Goal: Task Accomplishment & Management: Manage account settings

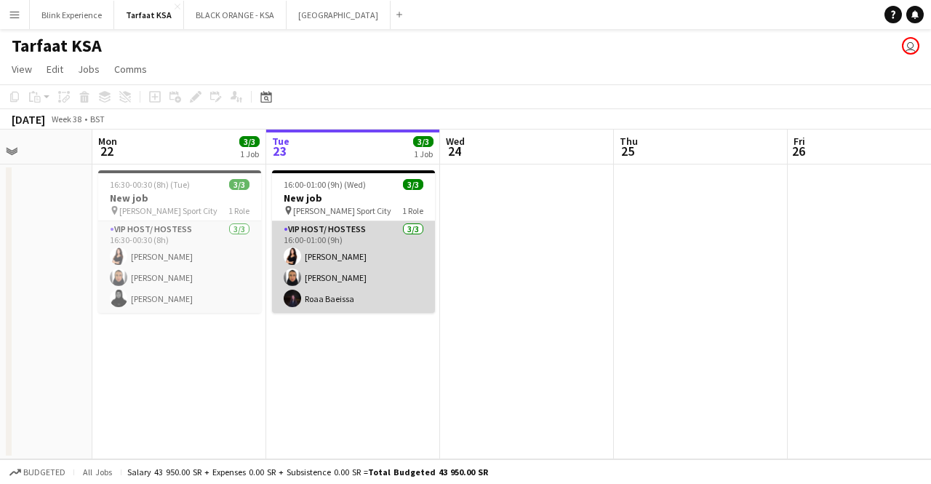
scroll to position [0, 424]
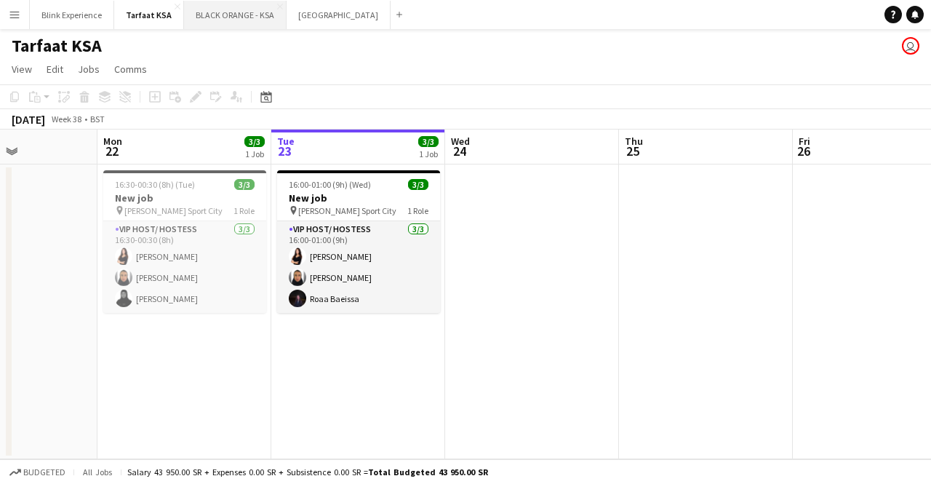
click at [239, 12] on button "BLACK ORANGE - KSA Close" at bounding box center [235, 15] width 103 height 28
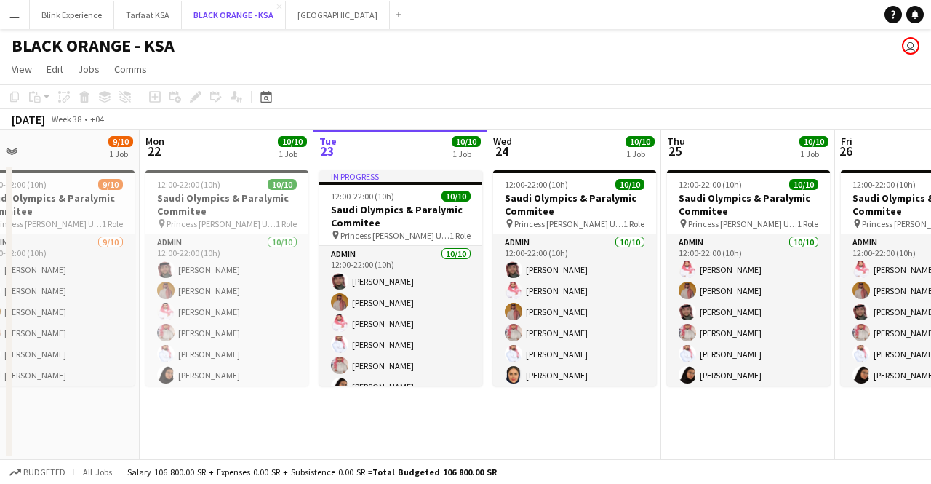
scroll to position [0, 383]
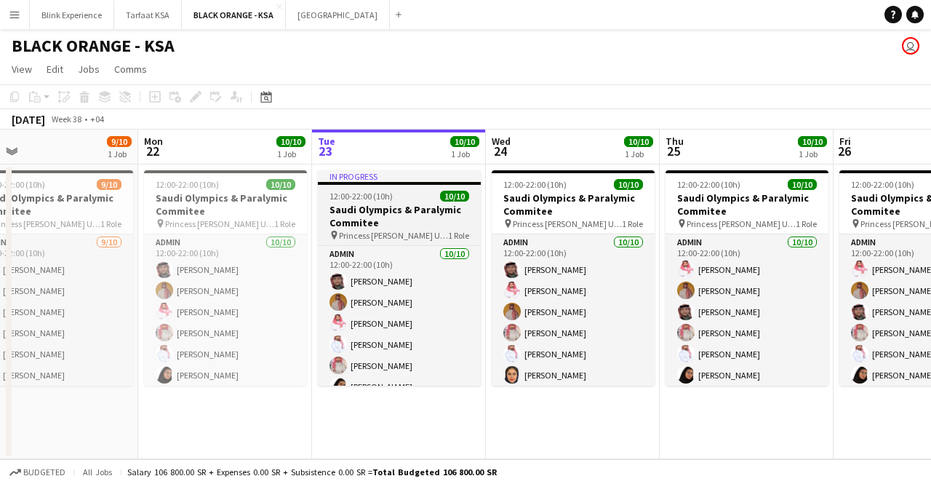
click at [431, 212] on h3 "Saudi Olympics & Paralymic Commitee" at bounding box center [399, 216] width 163 height 26
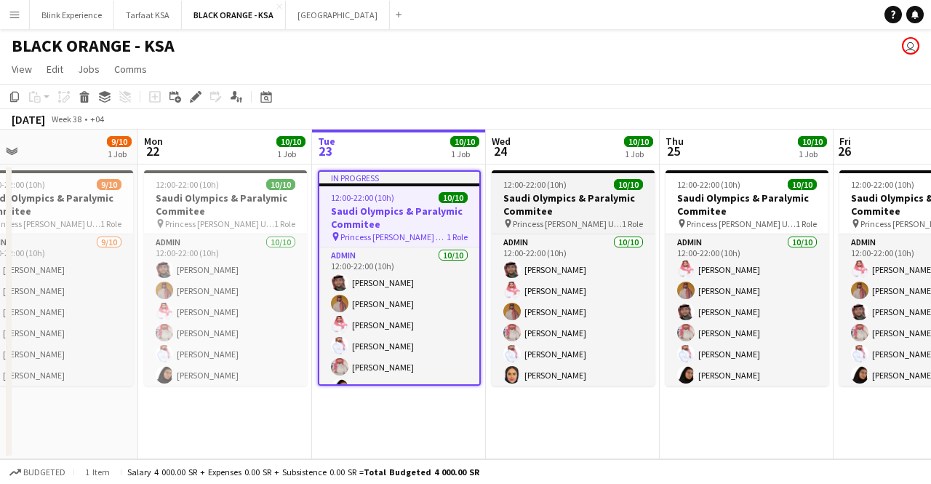
click at [529, 215] on h3 "Saudi Olympics & Paralymic Commitee" at bounding box center [573, 204] width 163 height 26
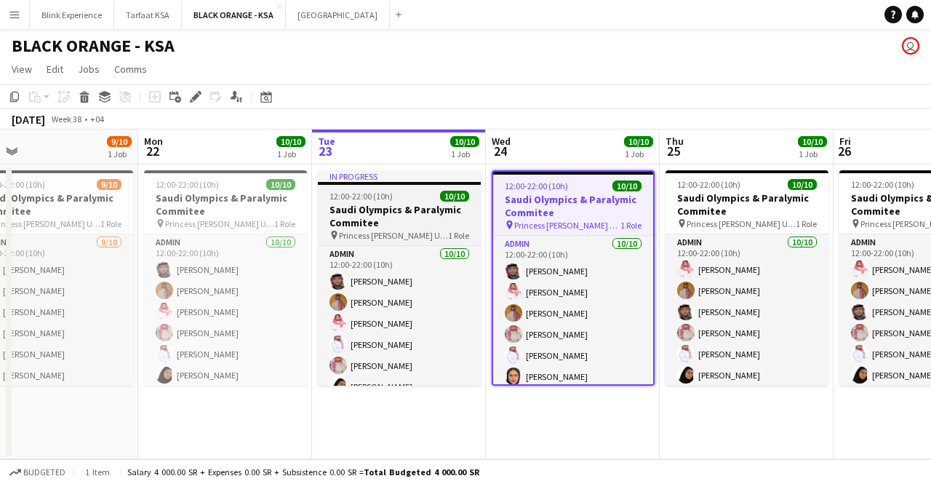
click at [412, 212] on h3 "Saudi Olympics & Paralymic Commitee" at bounding box center [399, 216] width 163 height 26
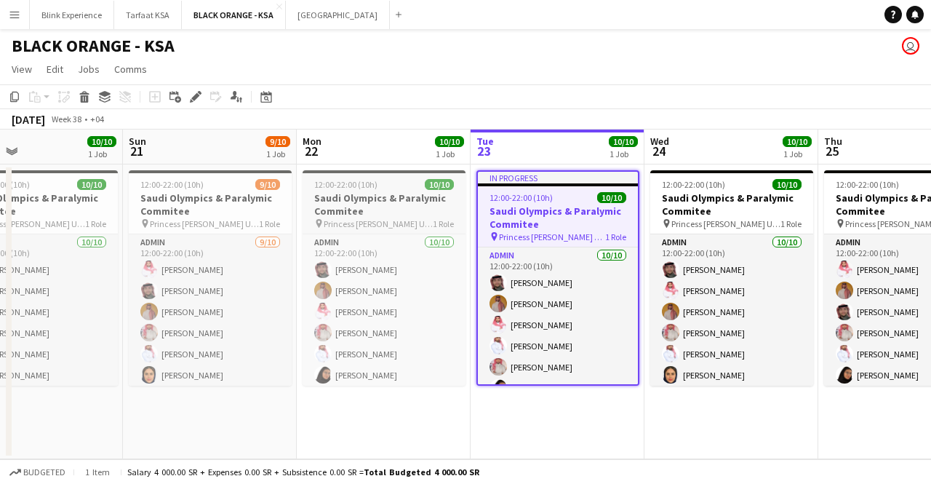
scroll to position [0, 484]
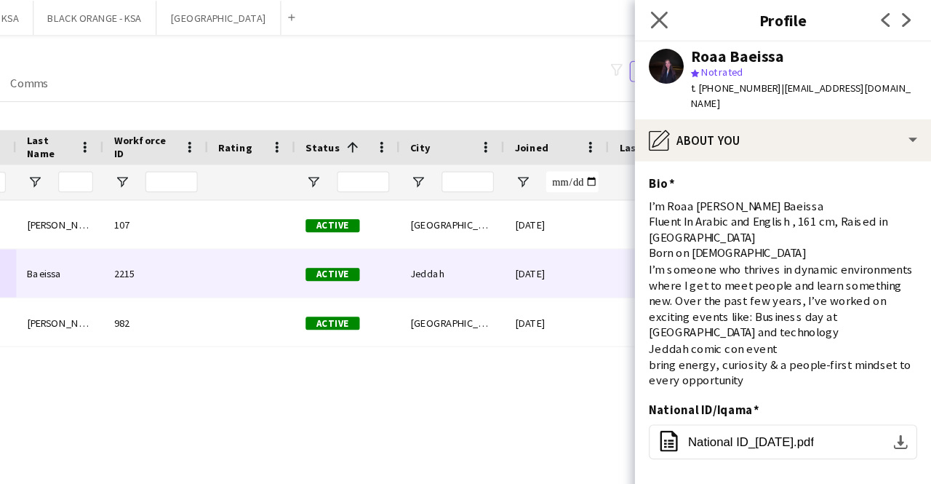
click at [694, 15] on app-icon "Close pop-in" at bounding box center [704, 17] width 21 height 21
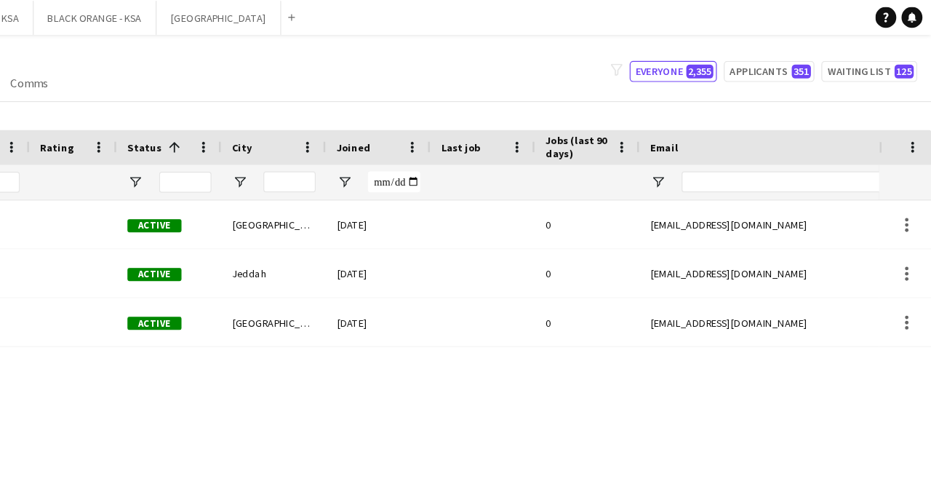
scroll to position [0, 151]
click at [804, 151] on input "Email Filter Input" at bounding box center [843, 151] width 247 height 17
paste input "**********"
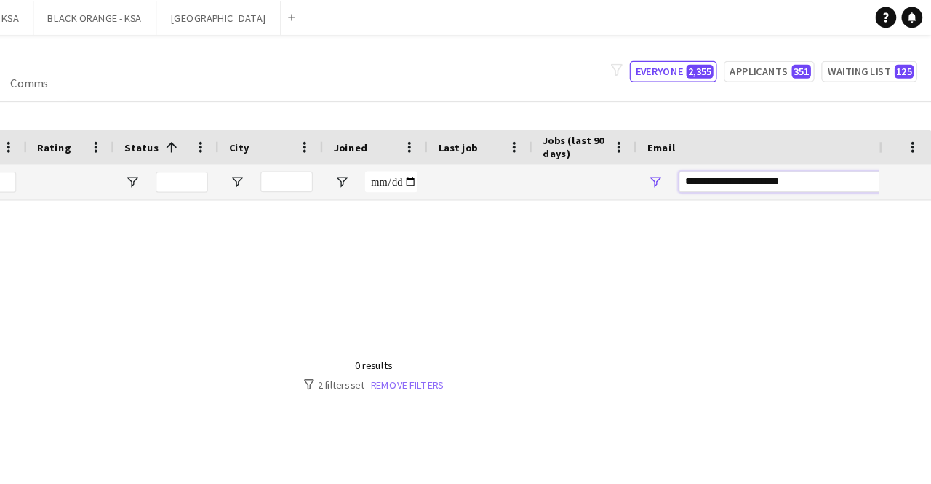
type input "**********"
click at [476, 321] on link "Remove filters" at bounding box center [493, 321] width 60 height 11
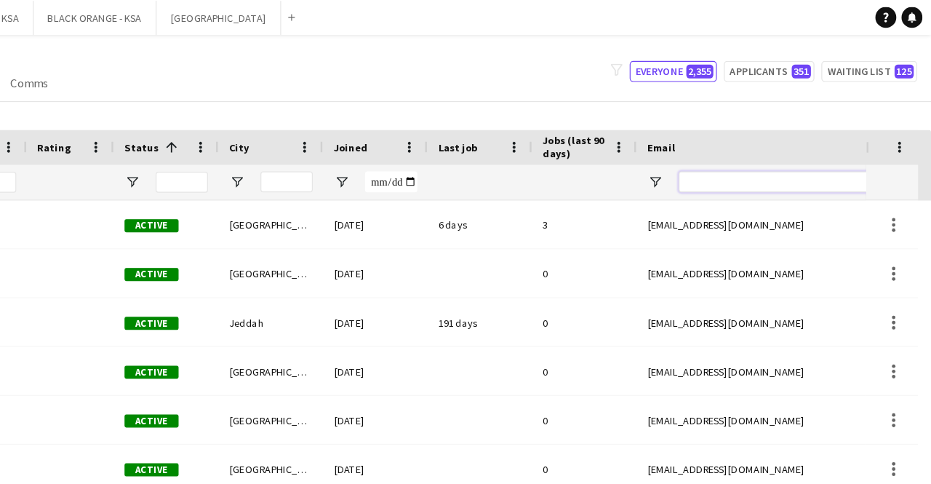
click at [748, 154] on input "Email Filter Input" at bounding box center [843, 151] width 247 height 17
paste input "**********"
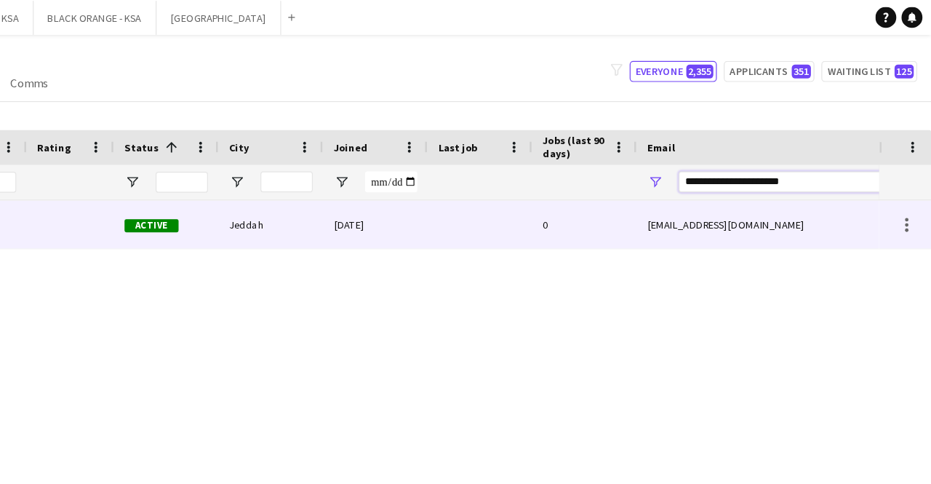
scroll to position [0, 0]
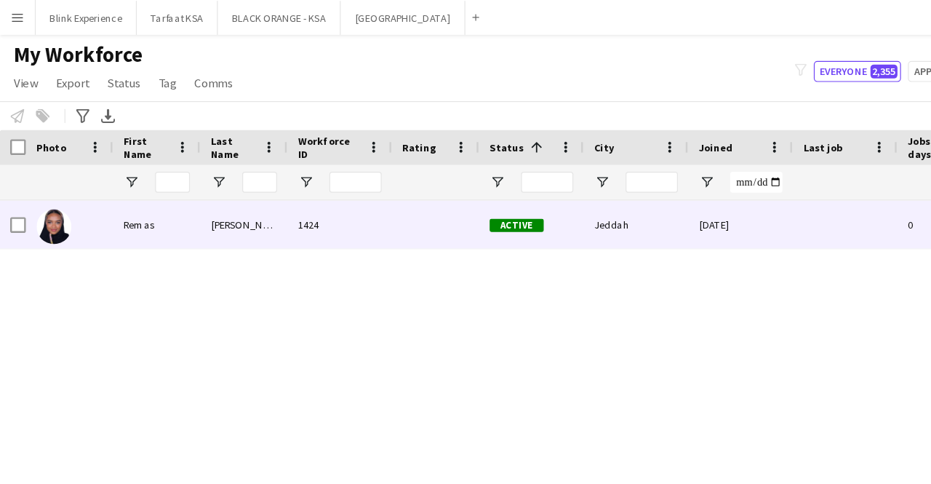
type input "**********"
click at [142, 183] on div "Remas" at bounding box center [131, 187] width 73 height 40
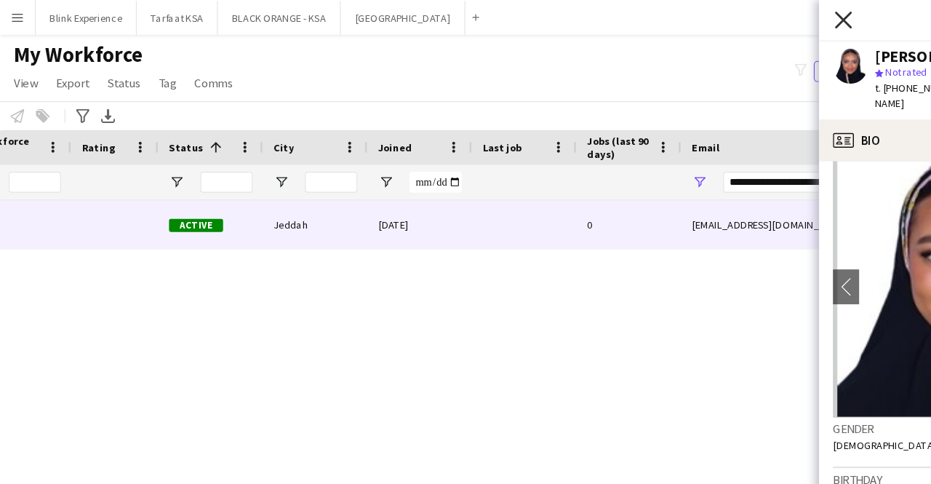
click at [707, 20] on icon at bounding box center [704, 16] width 14 height 14
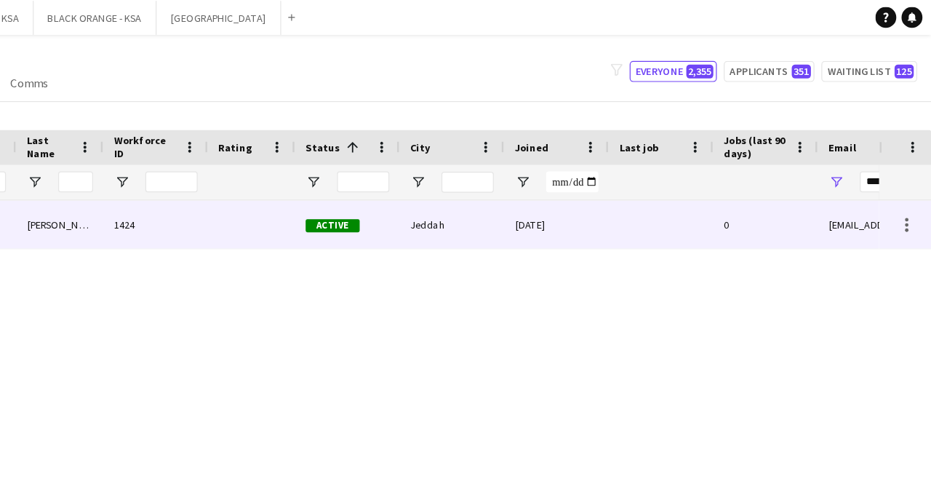
click at [215, 186] on div "[PERSON_NAME]" at bounding box center [203, 187] width 73 height 40
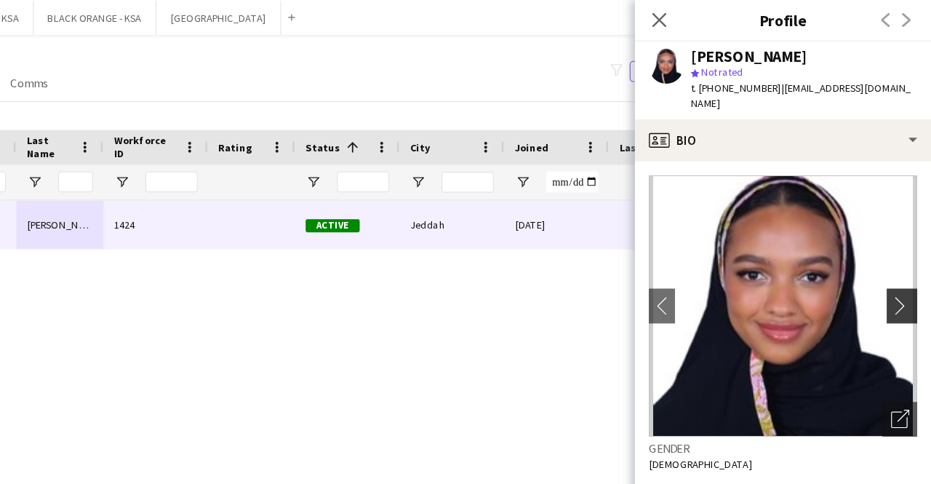
click at [897, 247] on app-icon "chevron-right" at bounding box center [908, 254] width 23 height 15
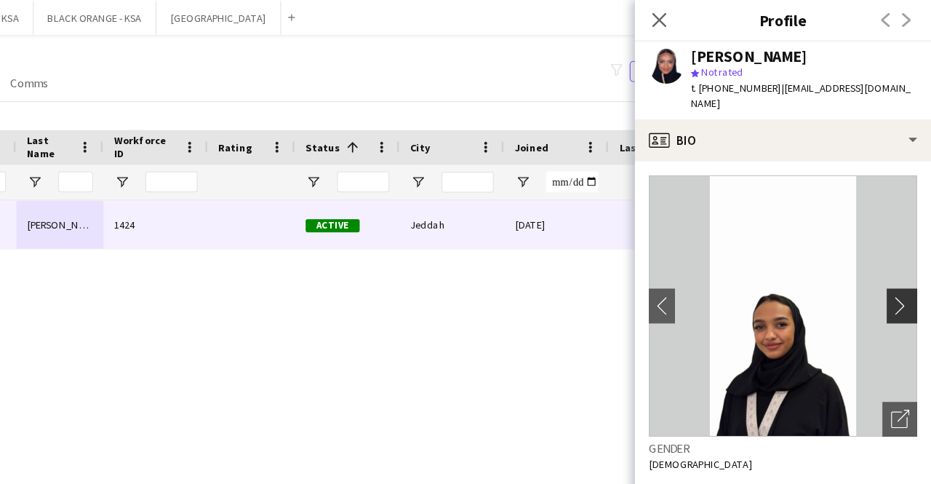
click at [897, 247] on app-icon "chevron-right" at bounding box center [908, 254] width 23 height 15
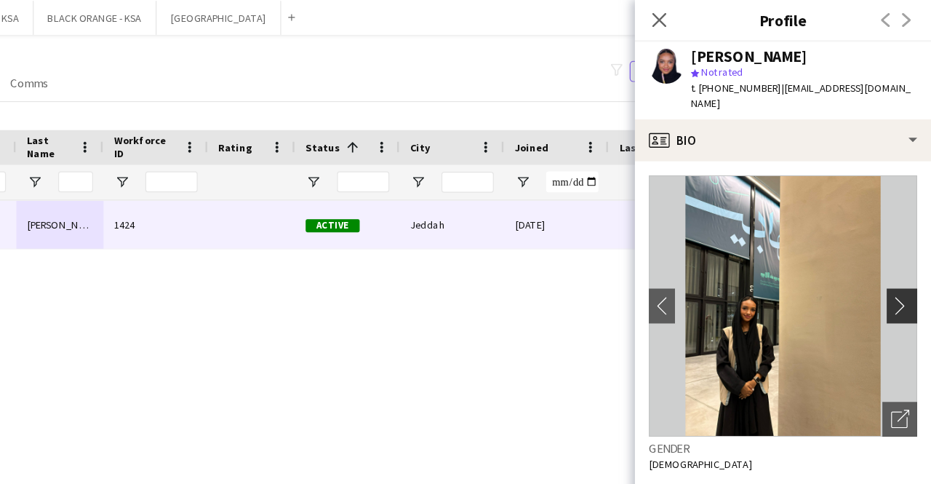
click at [897, 247] on app-icon "chevron-right" at bounding box center [908, 254] width 23 height 15
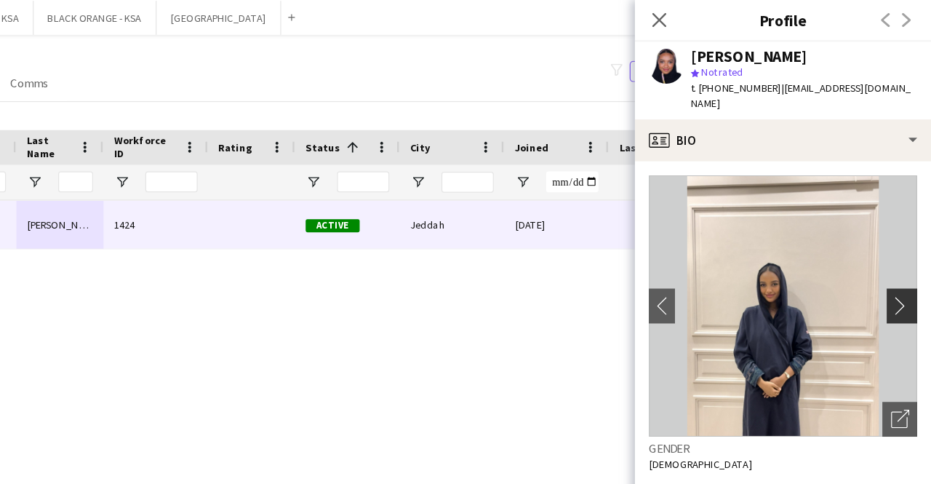
click at [897, 247] on app-icon "chevron-right" at bounding box center [908, 254] width 23 height 15
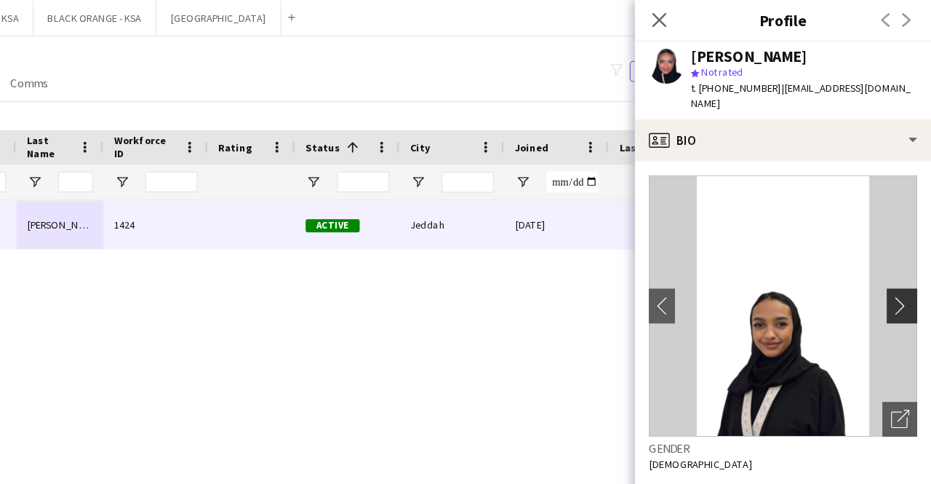
click at [898, 247] on app-icon "chevron-right" at bounding box center [908, 254] width 23 height 15
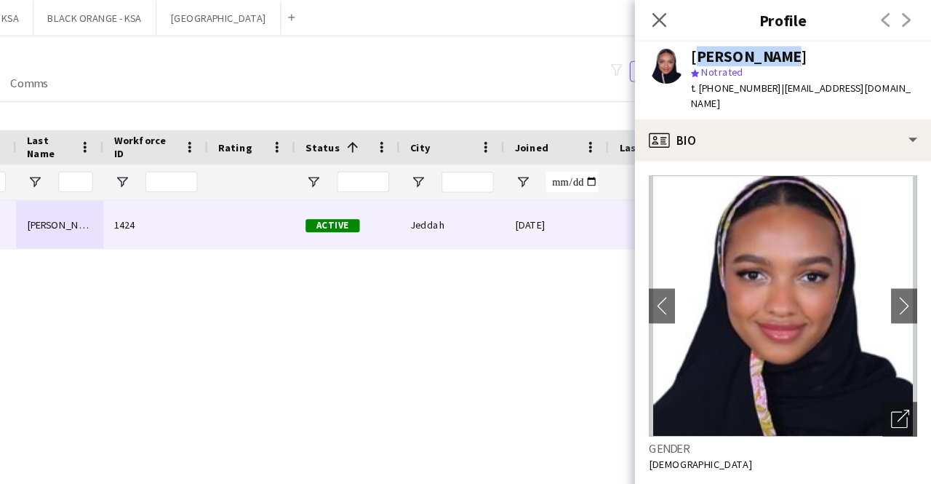
drag, startPoint x: 729, startPoint y: 47, endPoint x: 807, endPoint y: 50, distance: 78.6
click at [807, 50] on div "[PERSON_NAME] star Not rated t. [PHONE_NUMBER] | [EMAIL_ADDRESS][DOMAIN_NAME]" at bounding box center [807, 67] width 247 height 65
click at [897, 247] on app-icon "chevron-right" at bounding box center [908, 254] width 23 height 15
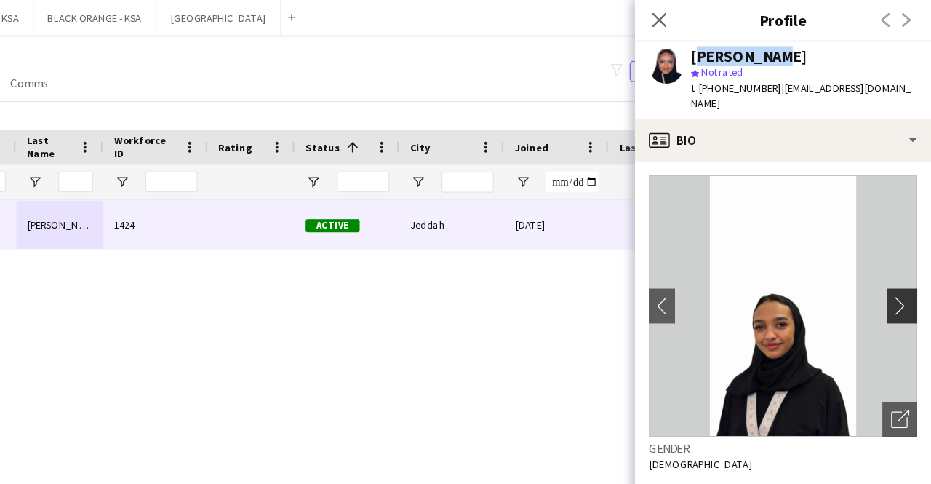
click at [897, 247] on app-icon "chevron-right" at bounding box center [908, 254] width 23 height 15
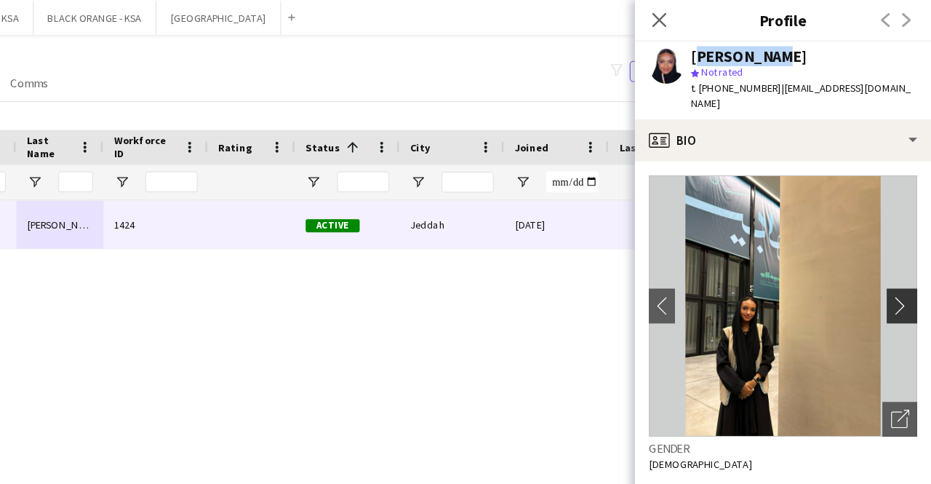
click at [897, 247] on app-icon "chevron-right" at bounding box center [908, 254] width 23 height 15
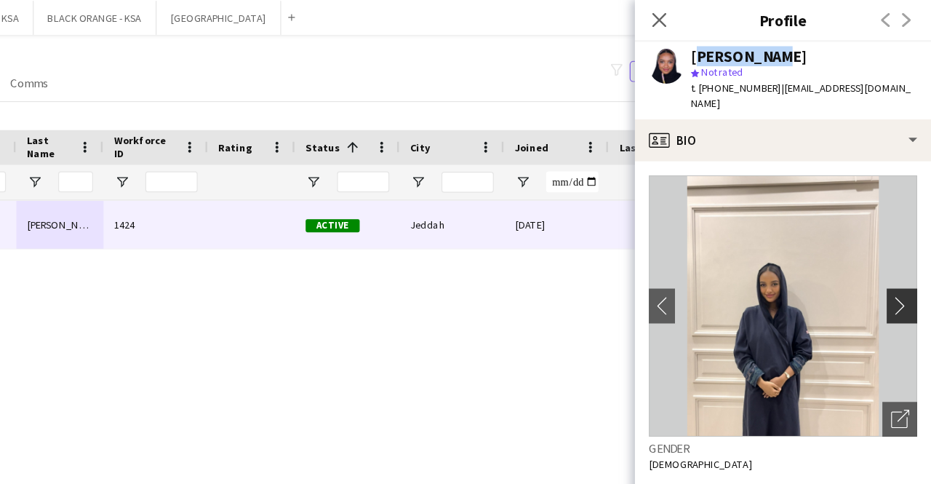
click at [897, 247] on app-icon "chevron-right" at bounding box center [908, 254] width 23 height 15
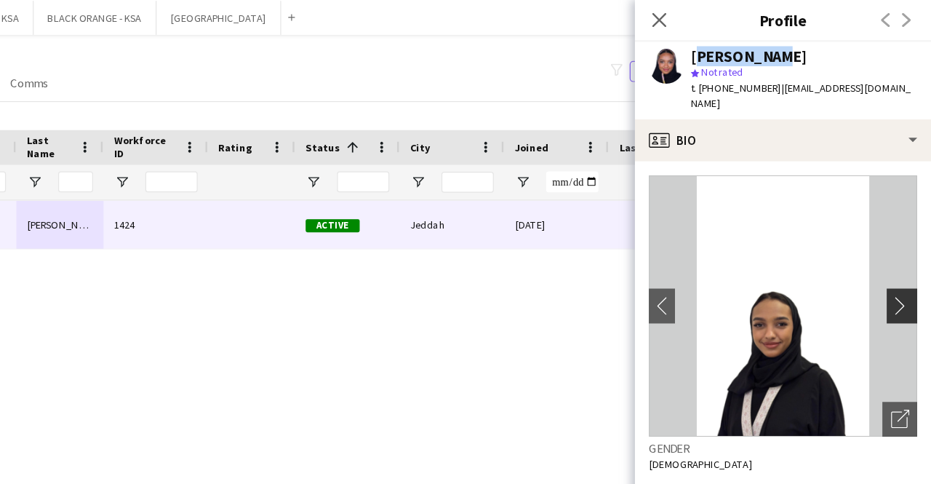
click at [897, 247] on app-icon "chevron-right" at bounding box center [908, 254] width 23 height 15
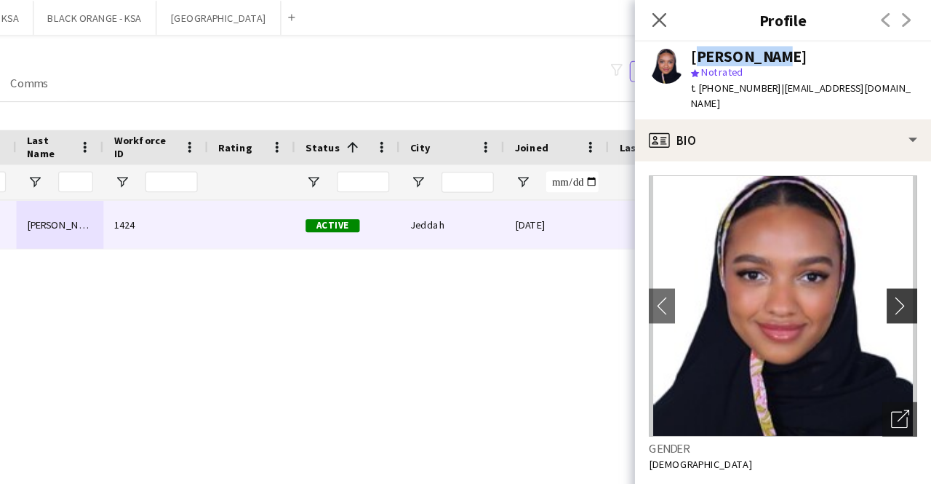
click at [897, 247] on app-icon "chevron-right" at bounding box center [908, 254] width 23 height 15
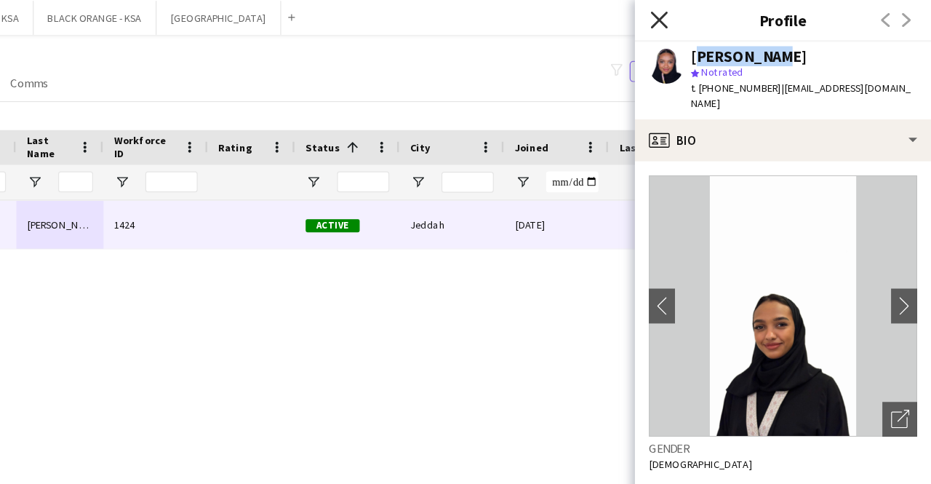
click at [707, 16] on icon "Close pop-in" at bounding box center [704, 16] width 14 height 14
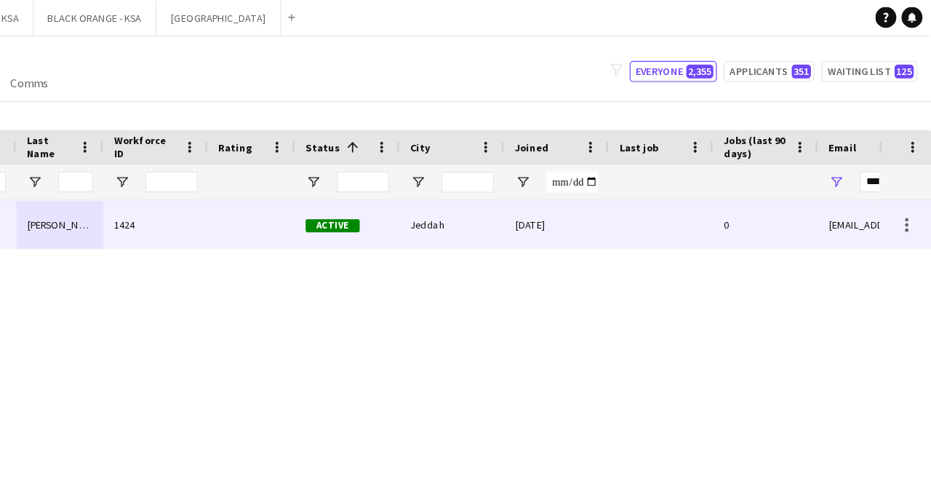
scroll to position [0, 103]
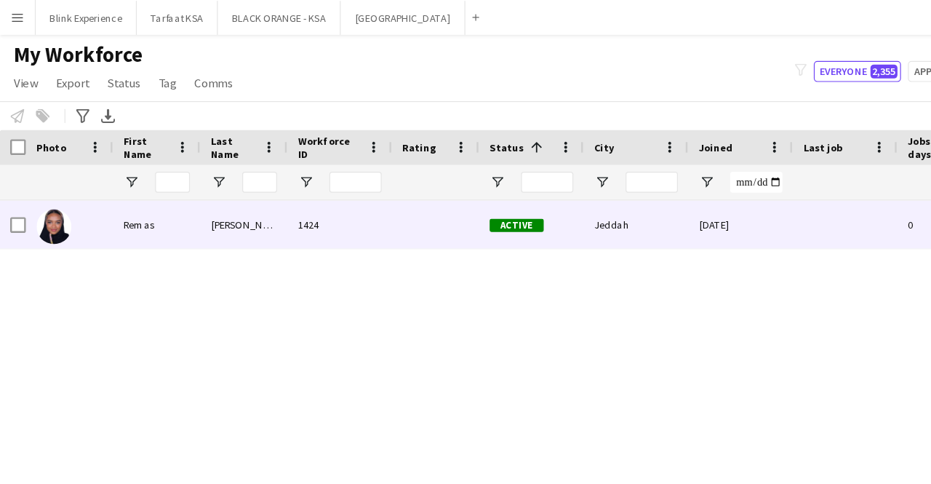
click at [52, 183] on img at bounding box center [45, 189] width 29 height 29
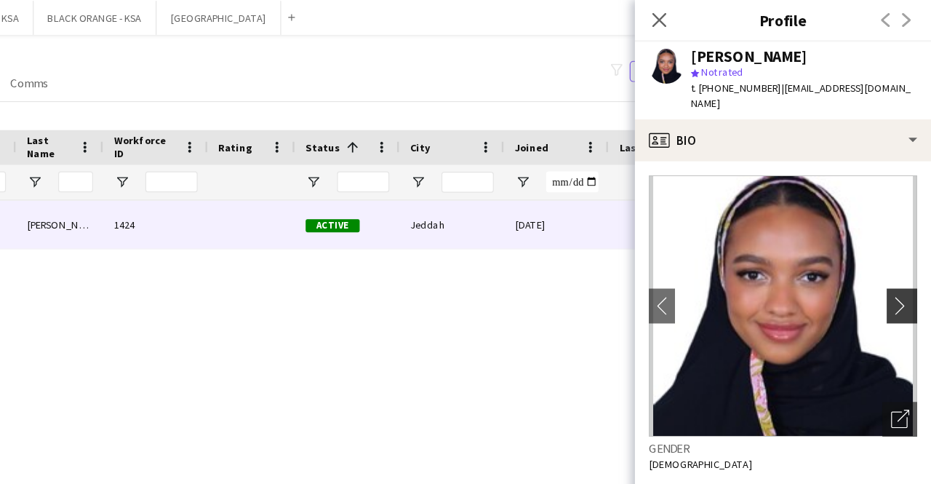
click at [902, 247] on app-icon "chevron-right" at bounding box center [908, 254] width 23 height 15
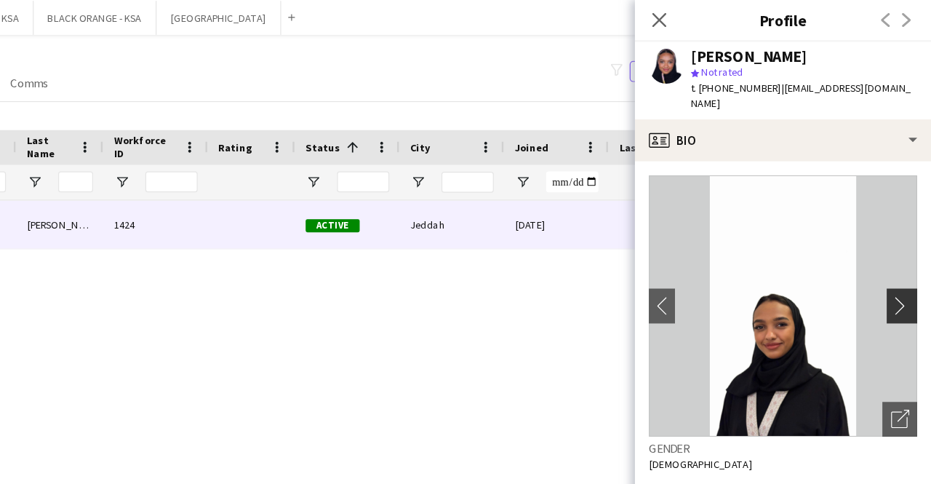
click at [900, 247] on app-icon "chevron-right" at bounding box center [908, 254] width 23 height 15
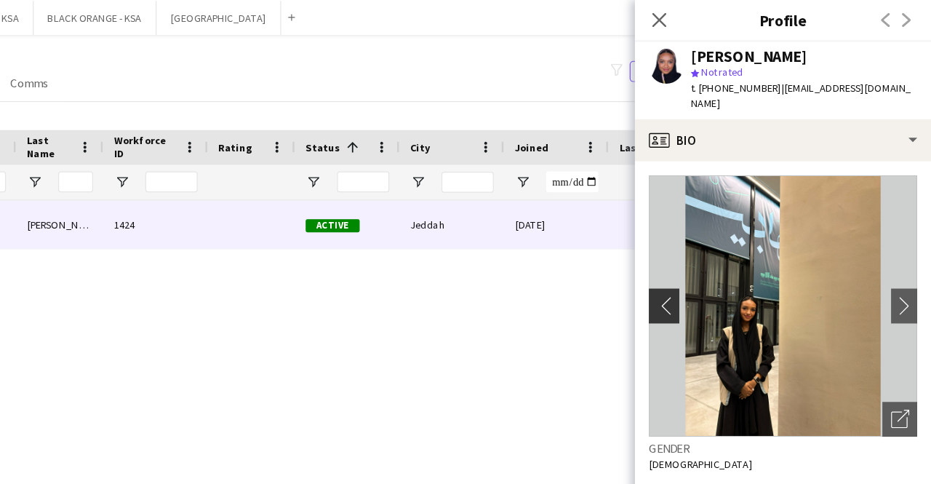
click at [707, 247] on app-icon "chevron-left" at bounding box center [706, 254] width 23 height 15
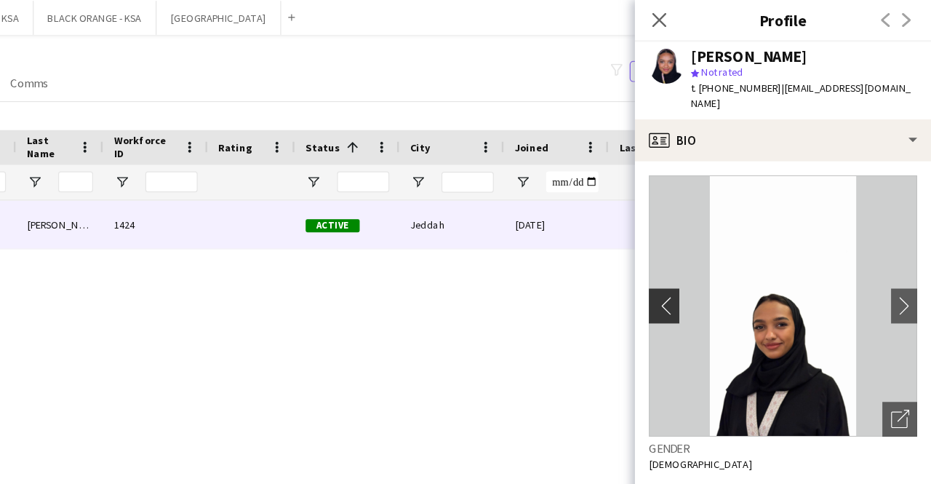
click at [707, 247] on app-icon "chevron-left" at bounding box center [706, 254] width 23 height 15
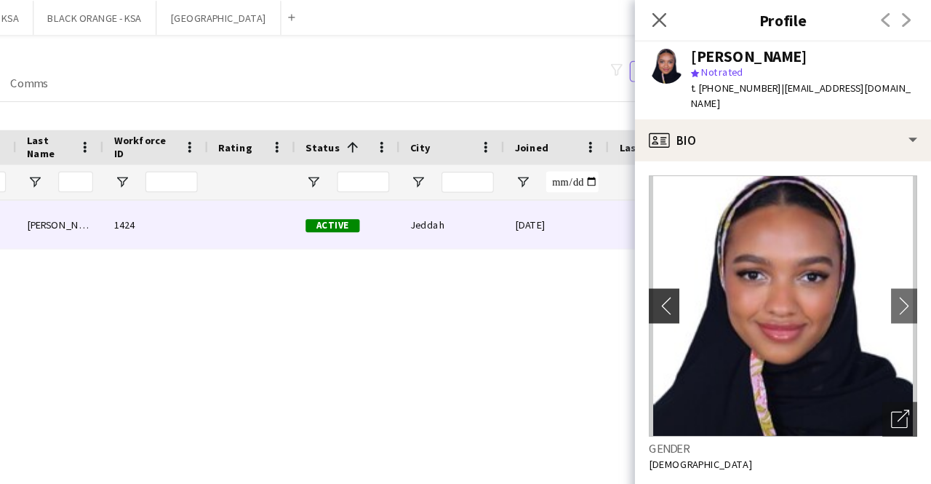
click at [707, 247] on app-icon "chevron-left" at bounding box center [706, 254] width 23 height 15
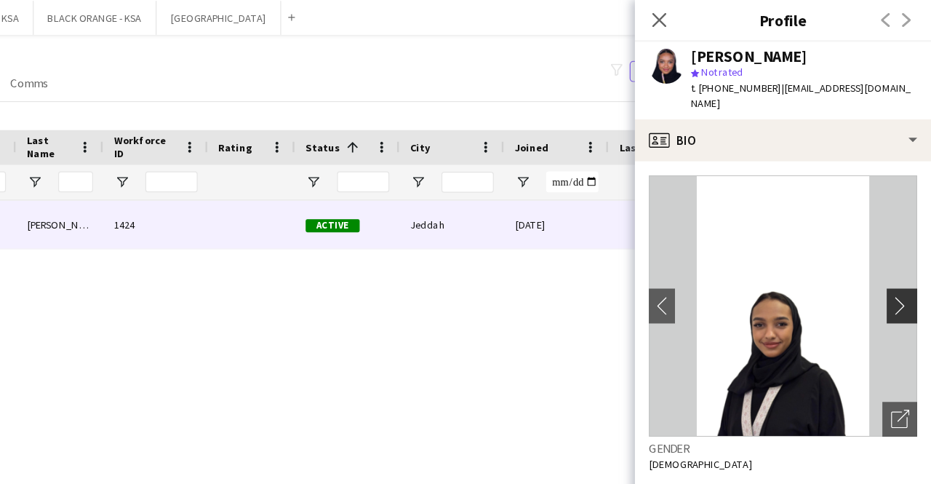
click at [899, 247] on app-icon "chevron-right" at bounding box center [908, 254] width 23 height 15
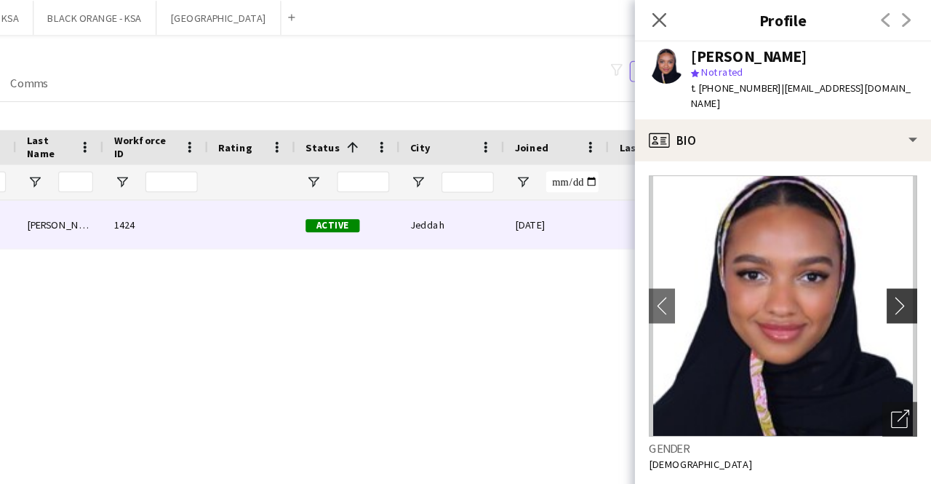
click at [899, 247] on app-icon "chevron-right" at bounding box center [908, 254] width 23 height 15
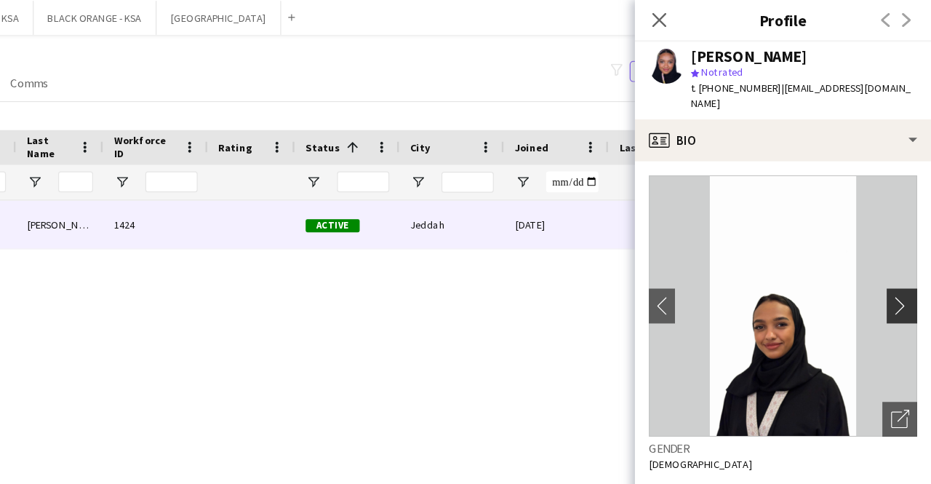
click at [899, 247] on app-icon "chevron-right" at bounding box center [908, 254] width 23 height 15
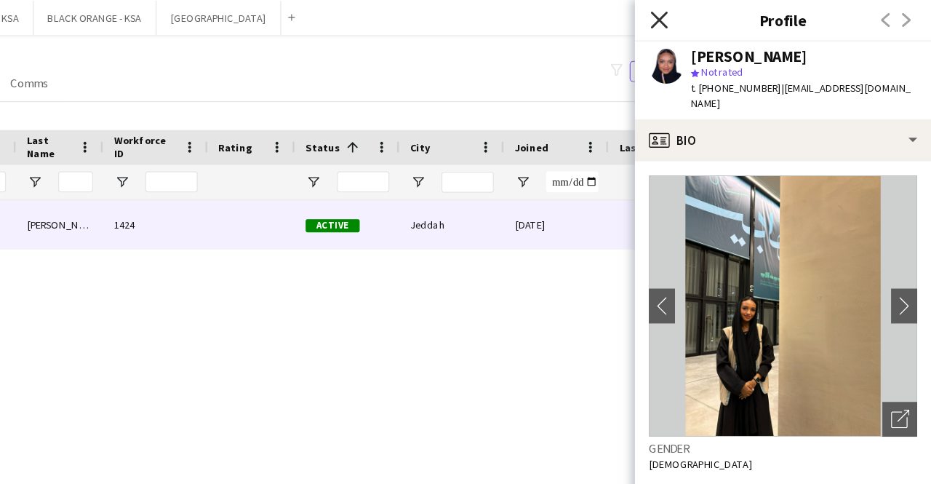
click at [697, 14] on icon "Close pop-in" at bounding box center [704, 16] width 14 height 14
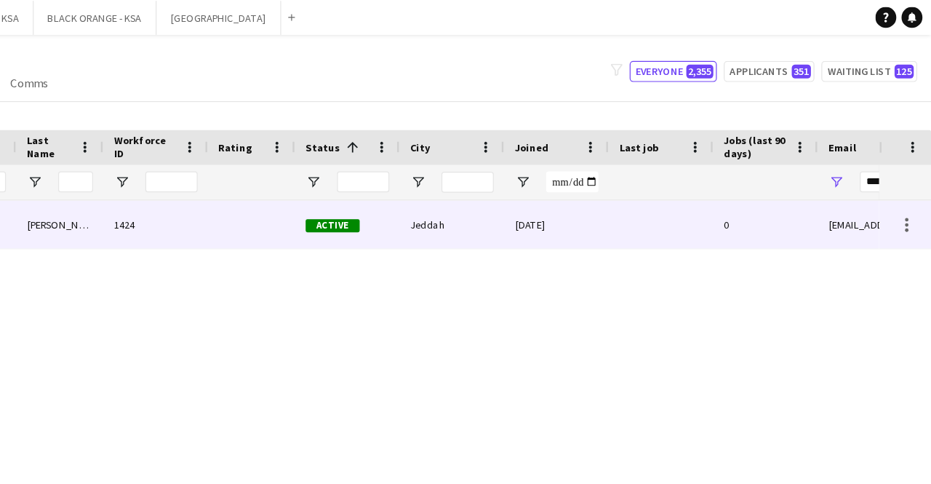
click at [201, 188] on div "[PERSON_NAME]" at bounding box center [203, 187] width 73 height 40
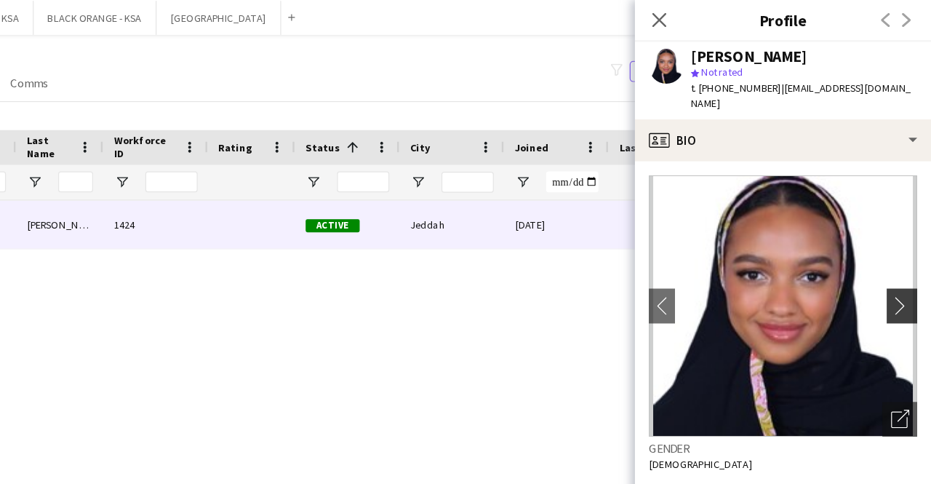
click at [897, 247] on app-icon "chevron-right" at bounding box center [908, 254] width 23 height 15
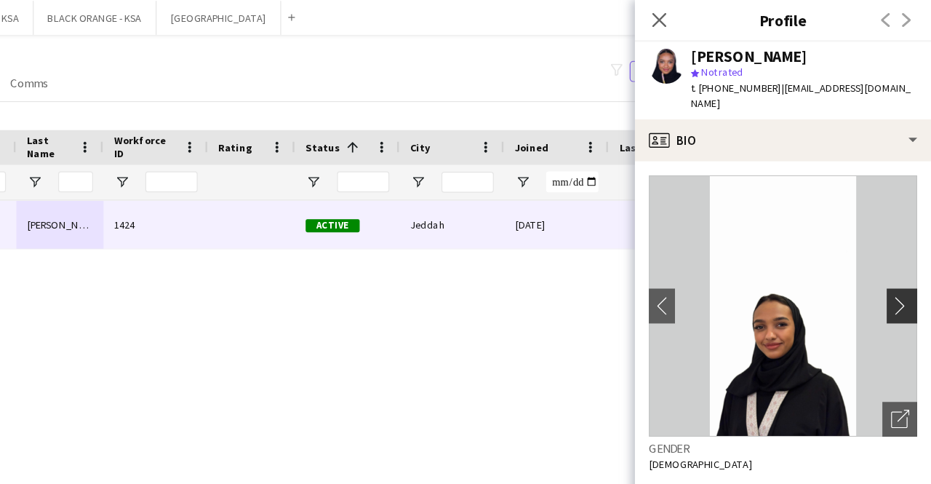
click at [903, 248] on app-icon "chevron-right" at bounding box center [908, 254] width 23 height 15
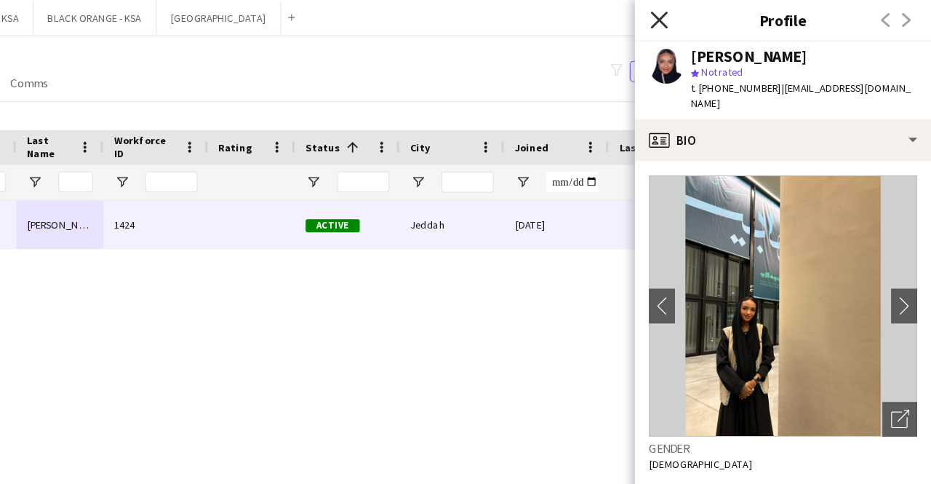
click at [703, 18] on icon "Close pop-in" at bounding box center [704, 16] width 14 height 14
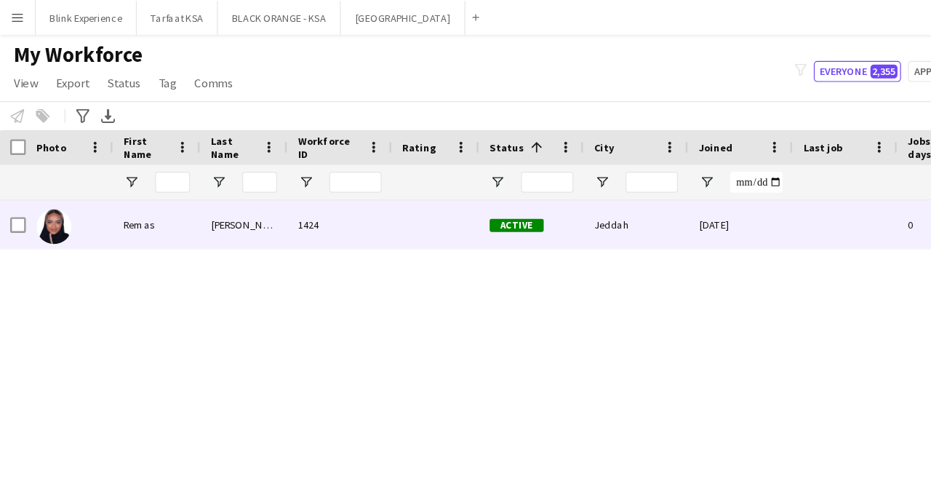
click at [94, 189] on div at bounding box center [58, 187] width 73 height 40
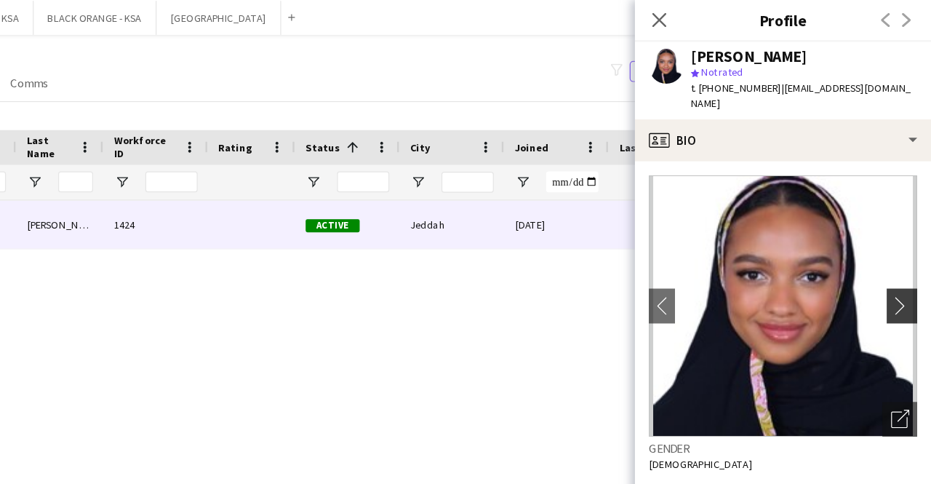
click at [897, 247] on app-icon "chevron-right" at bounding box center [908, 254] width 23 height 15
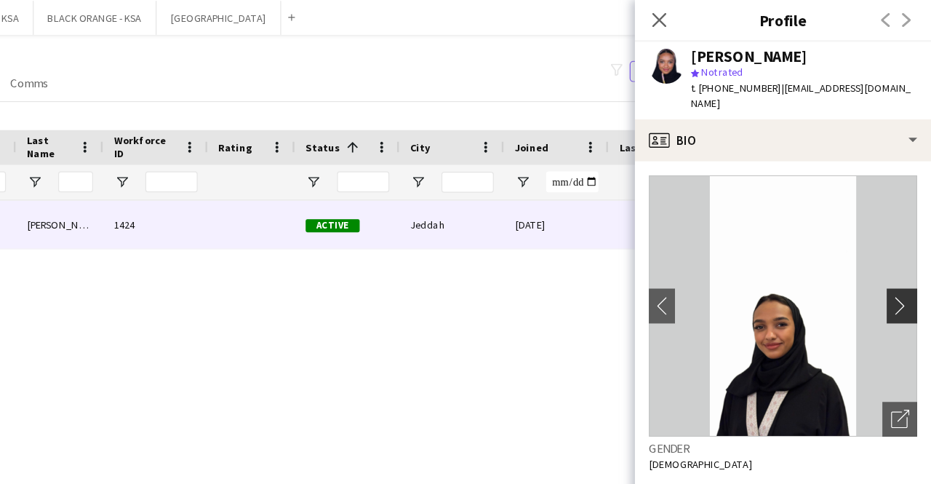
click at [897, 247] on app-icon "chevron-right" at bounding box center [908, 254] width 23 height 15
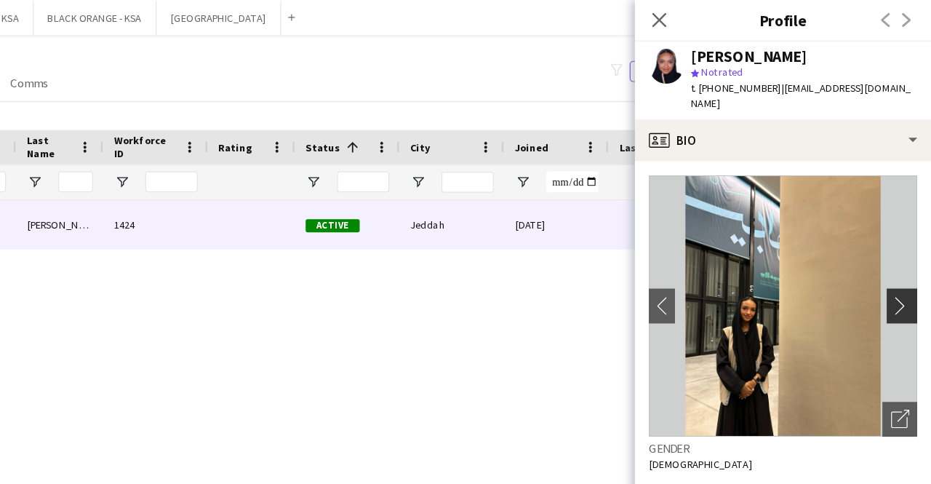
click at [897, 247] on app-icon "chevron-right" at bounding box center [908, 254] width 23 height 15
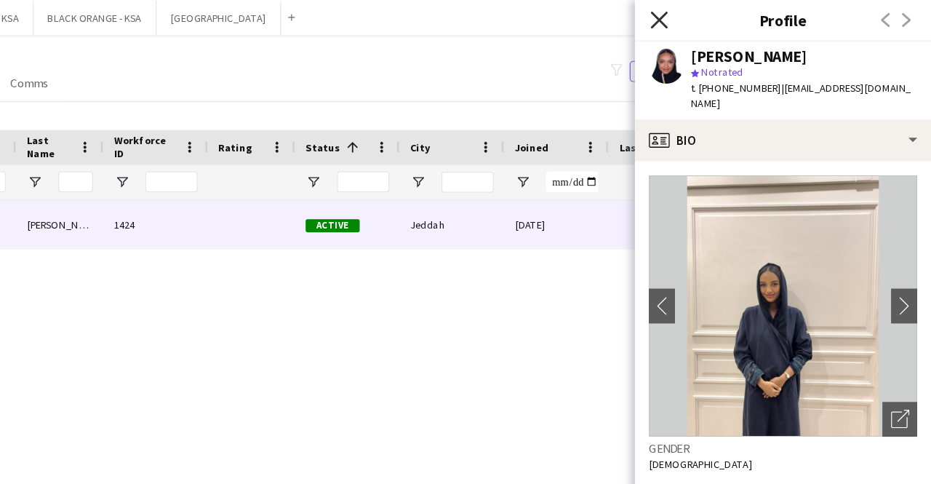
click at [708, 19] on icon "Close pop-in" at bounding box center [704, 16] width 14 height 14
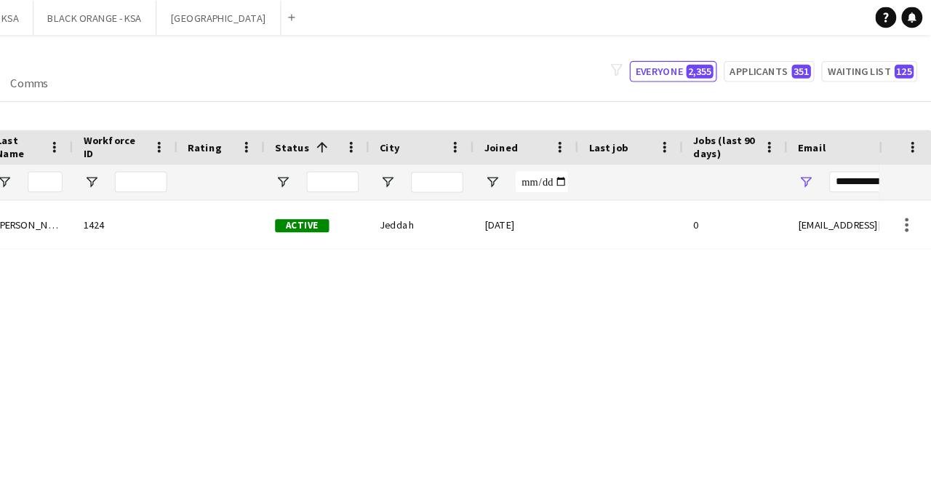
scroll to position [0, 47]
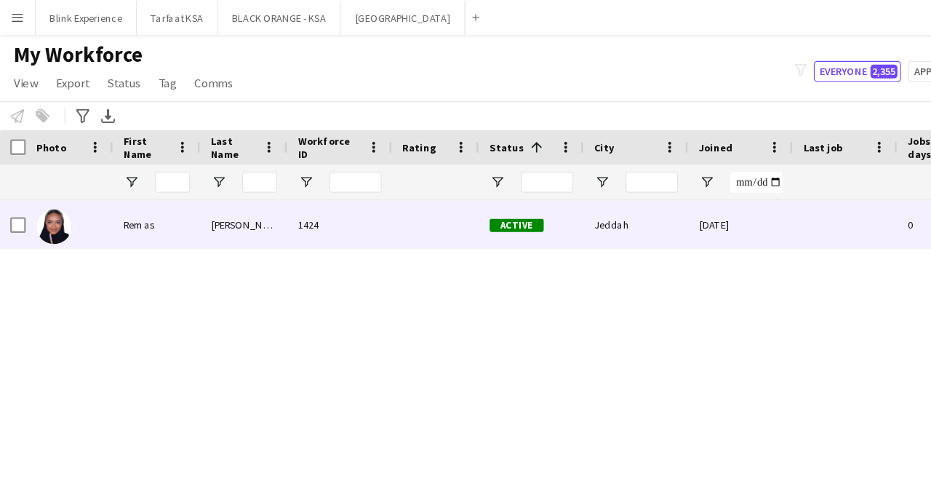
click at [177, 200] on div "[PERSON_NAME]" at bounding box center [203, 187] width 73 height 40
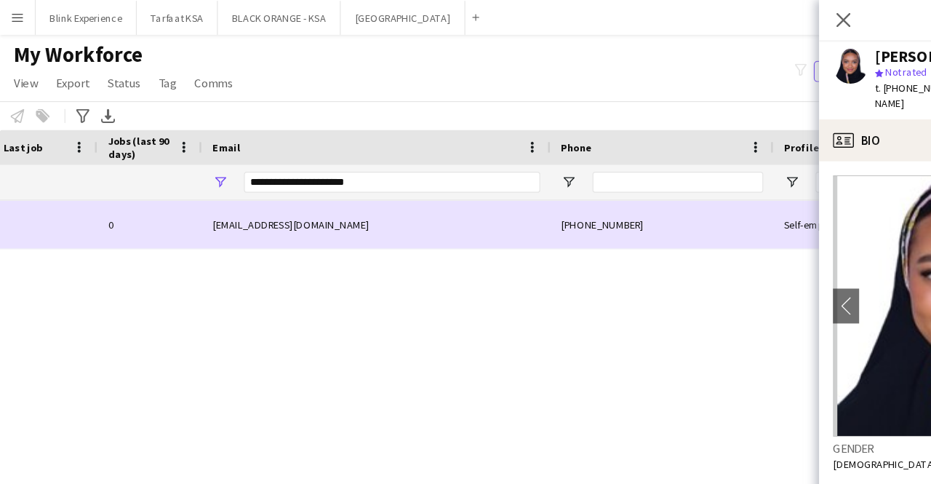
click at [246, 187] on div "[EMAIL_ADDRESS][DOMAIN_NAME]" at bounding box center [314, 187] width 291 height 40
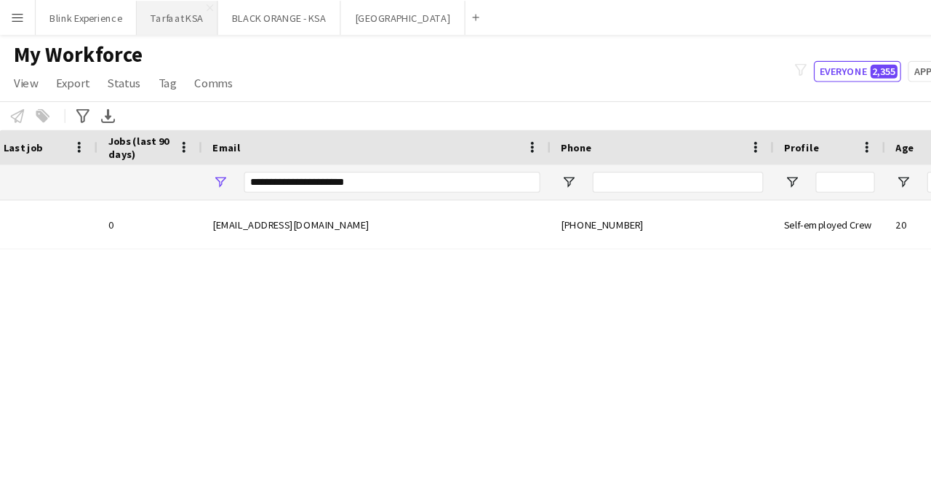
click at [156, 11] on button "Tarfaat KSA Close" at bounding box center [148, 15] width 68 height 28
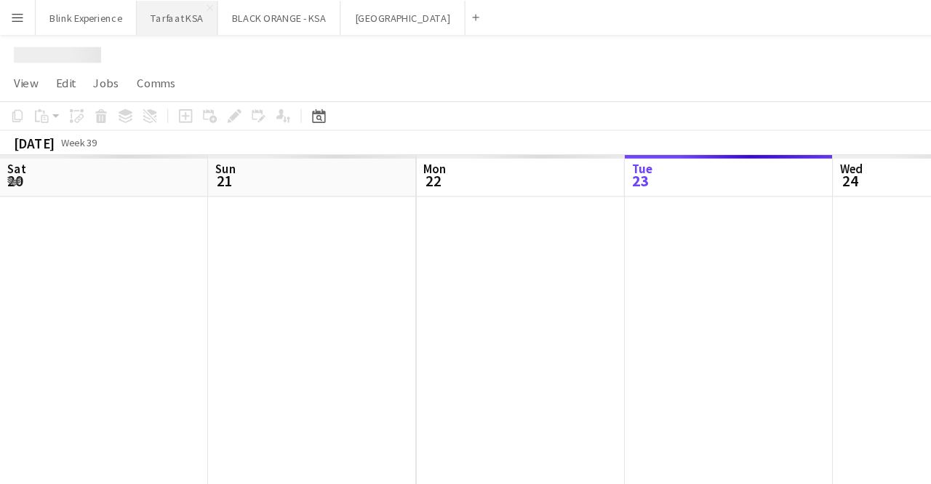
scroll to position [0, 348]
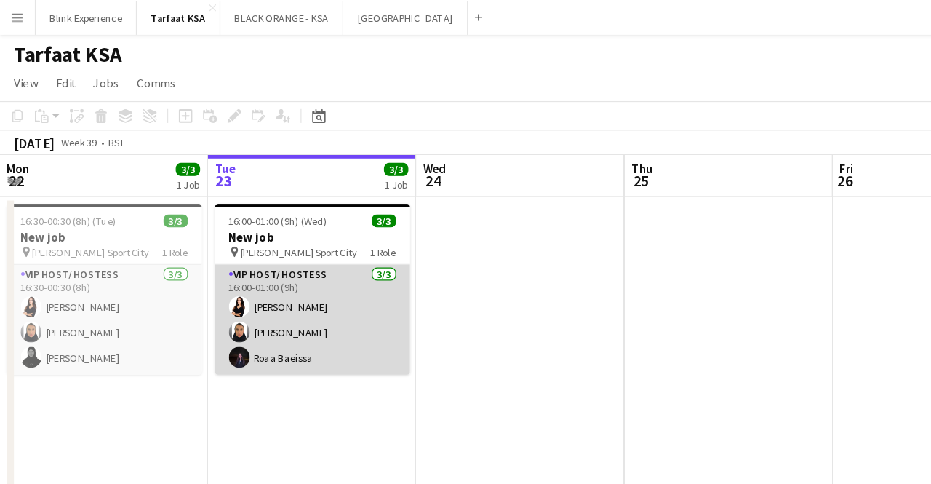
click at [251, 273] on app-card-role "VIP Host/ Hostess [DATE] 16:00-01:00 (9h) [PERSON_NAME] [PERSON_NAME] Roaa Baei…" at bounding box center [261, 267] width 163 height 92
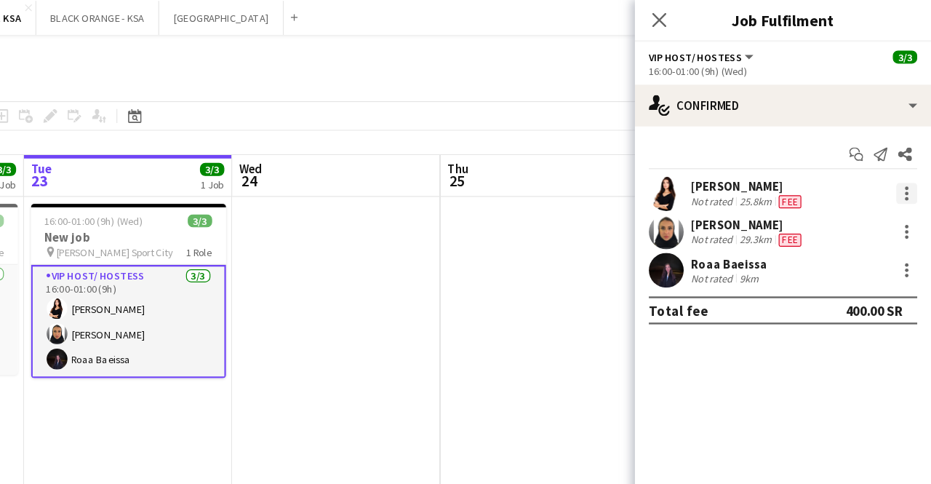
click at [909, 164] on div at bounding box center [910, 165] width 3 height 3
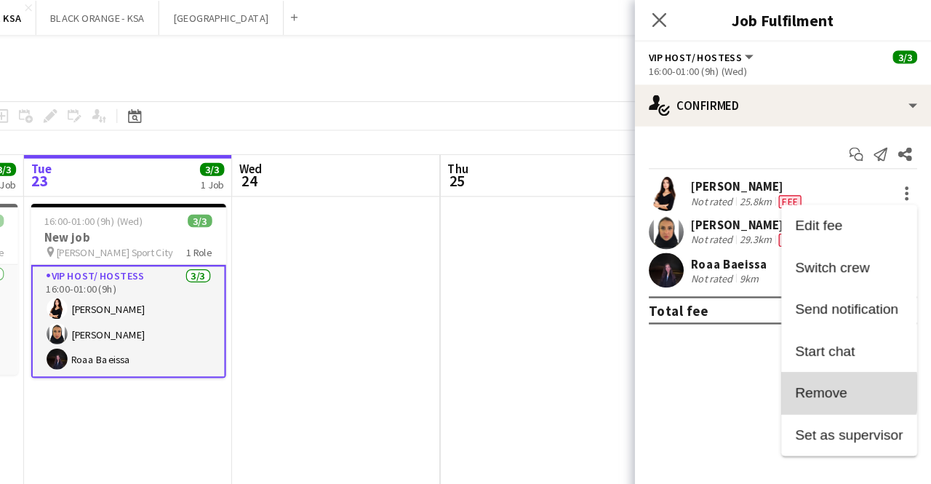
click at [840, 327] on span "Remove" at bounding box center [839, 327] width 44 height 12
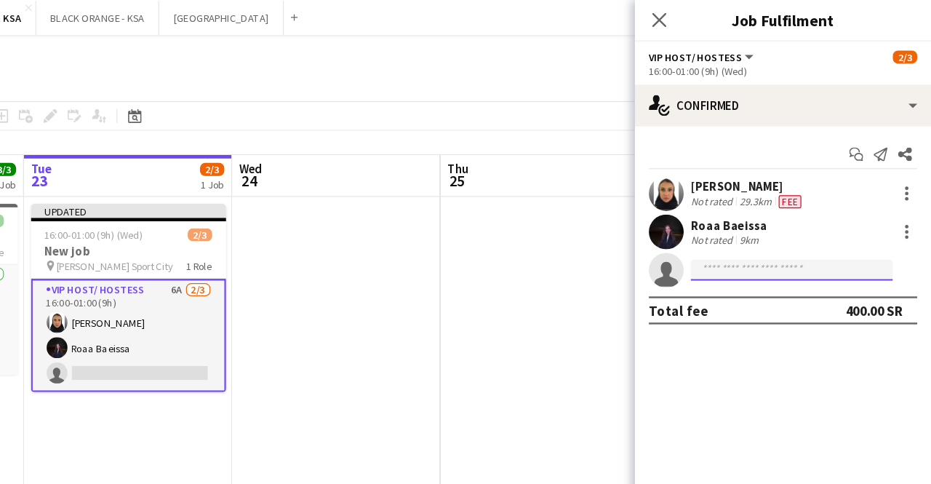
click at [744, 225] on input at bounding box center [814, 225] width 169 height 17
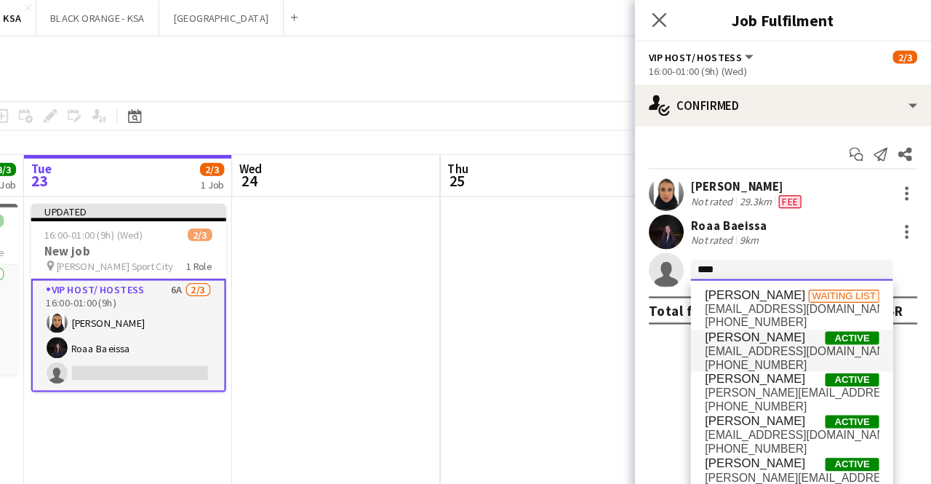
type input "****"
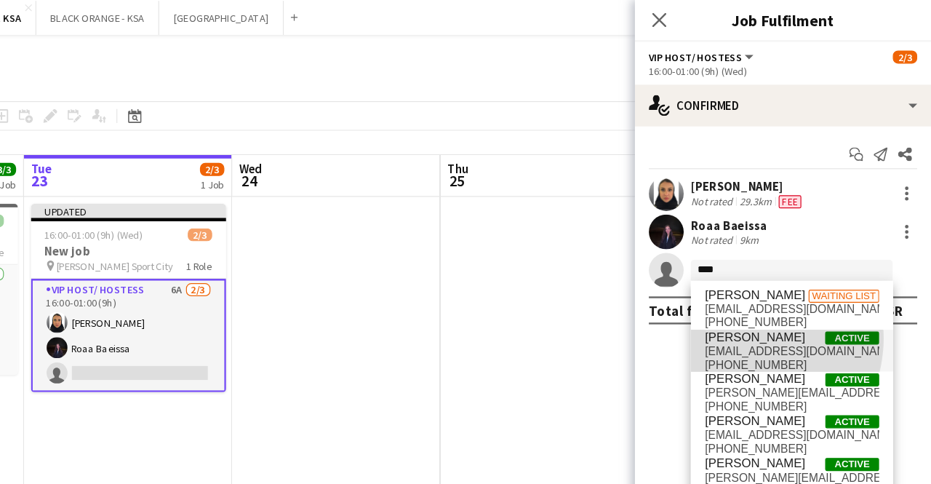
click at [772, 282] on span "[PERSON_NAME]" at bounding box center [784, 281] width 84 height 12
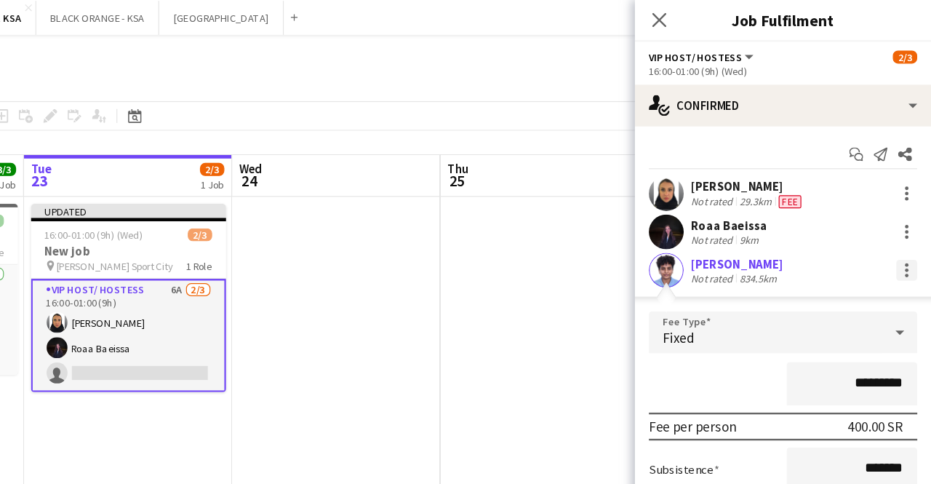
click at [902, 220] on div at bounding box center [910, 225] width 17 height 17
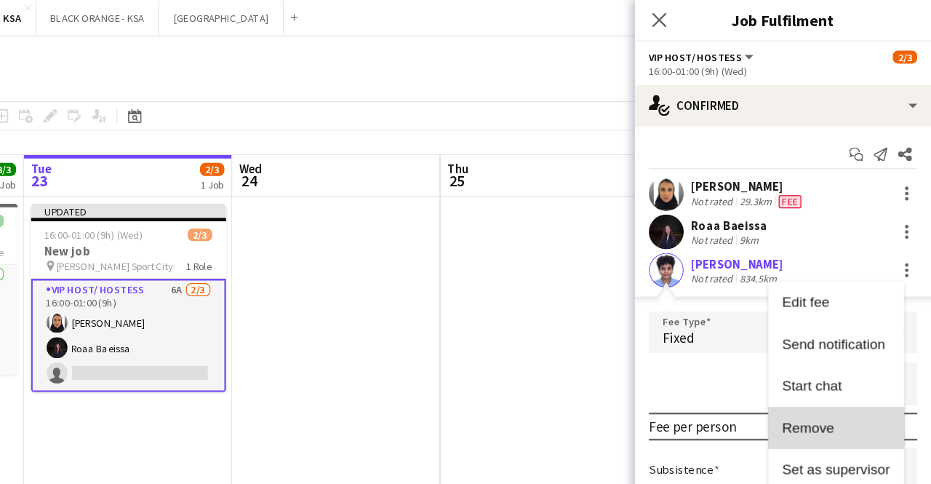
click at [838, 353] on span "Remove" at bounding box center [829, 357] width 44 height 12
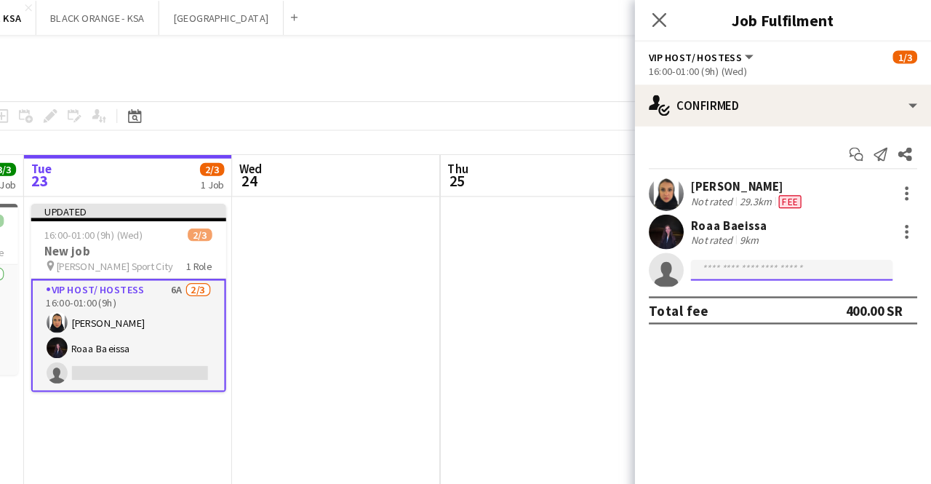
click at [748, 227] on input at bounding box center [814, 225] width 169 height 17
type input "*"
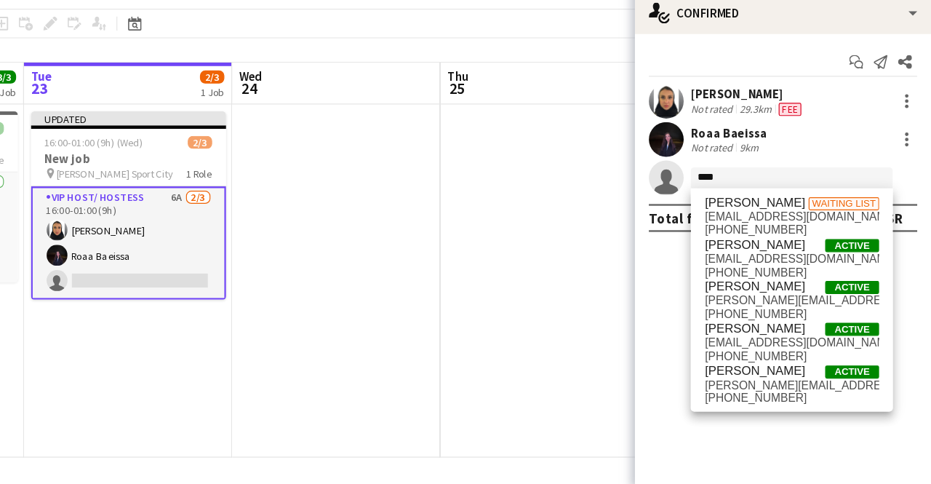
click at [708, 303] on mat-expansion-panel "check Confirmed Start chat Send notification Share [PERSON_NAME] Not rated 29.3…" at bounding box center [807, 294] width 247 height 378
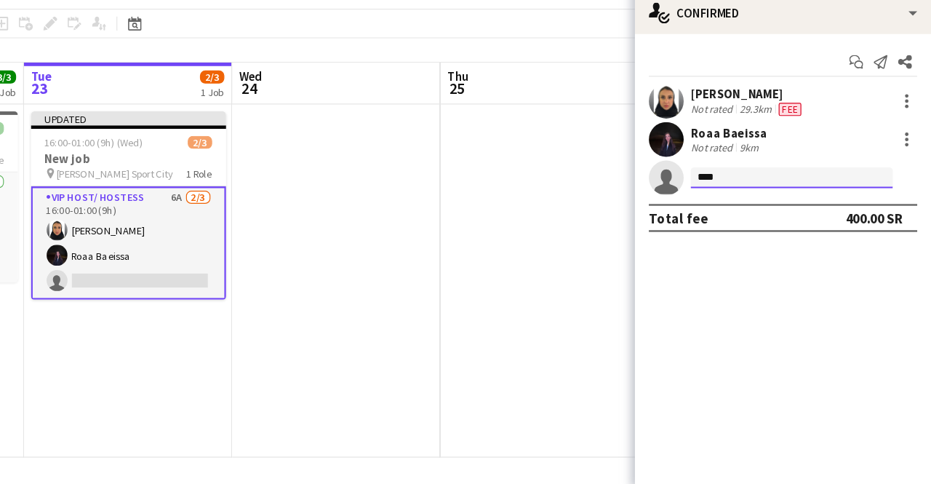
click at [754, 227] on input "****" at bounding box center [814, 225] width 169 height 17
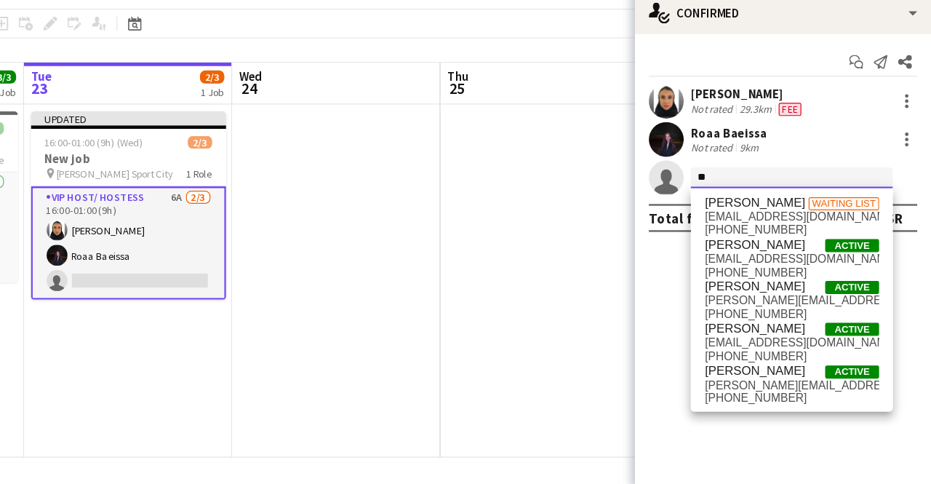
type input "*"
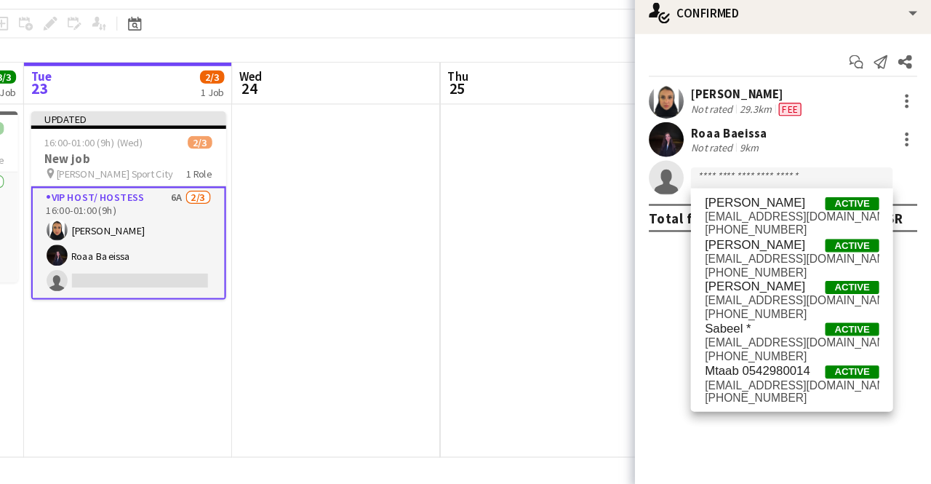
click at [554, 257] on app-date-cell at bounding box center [608, 311] width 174 height 295
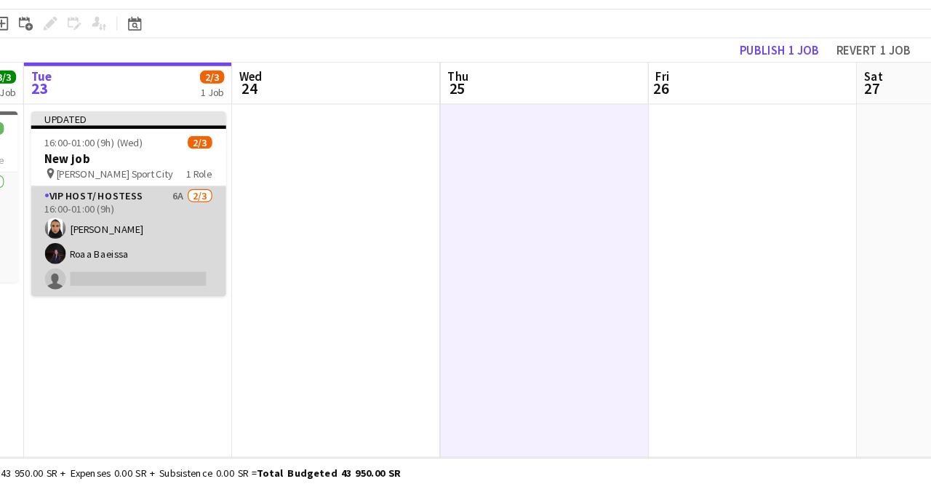
click at [289, 257] on app-card-role "VIP Host/ Hostess 6A [DATE] 16:00-01:00 (9h) [PERSON_NAME] Roaa Baeissa single-…" at bounding box center [261, 279] width 163 height 92
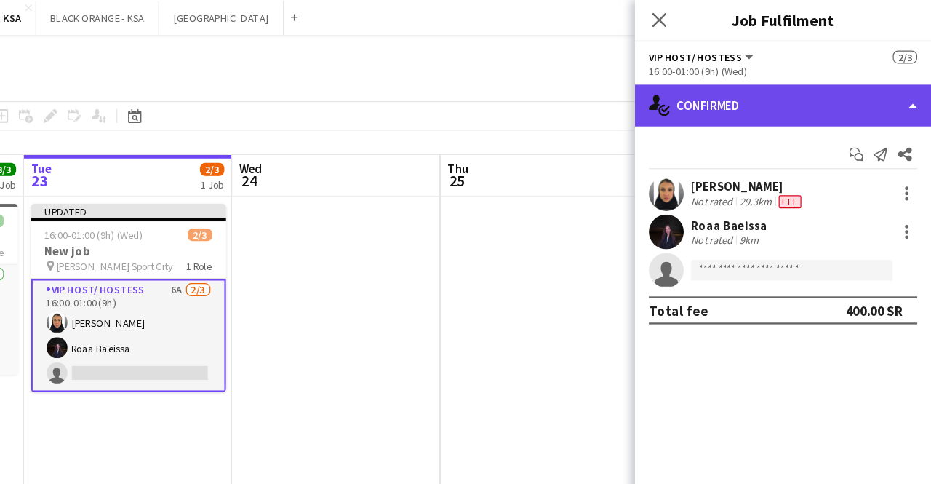
click at [901, 85] on div "single-neutral-actions-check-2 Confirmed" at bounding box center [807, 88] width 247 height 35
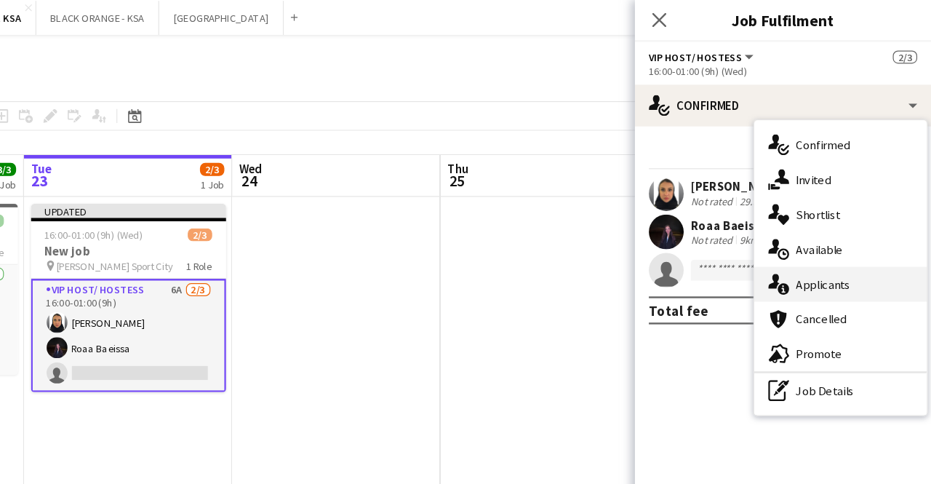
click at [852, 240] on span "Applicants" at bounding box center [841, 237] width 46 height 13
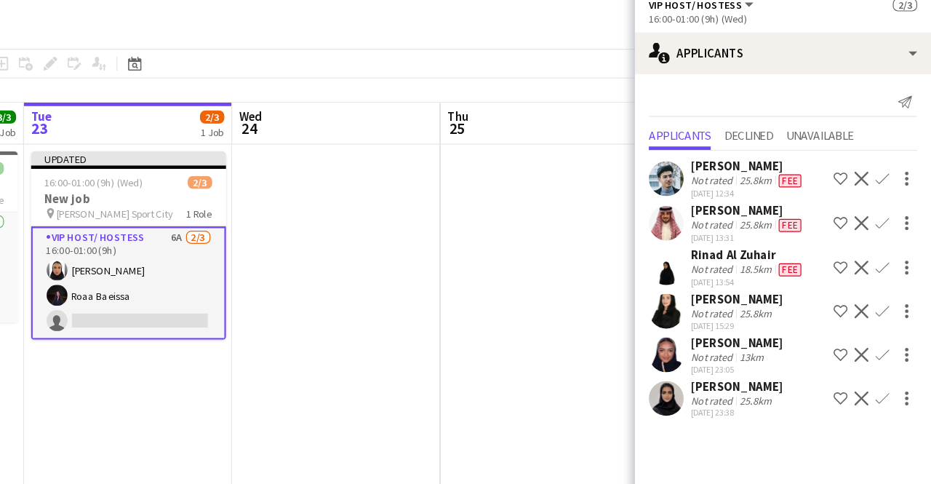
click at [890, 375] on app-icon "Confirm" at bounding box center [890, 376] width 12 height 12
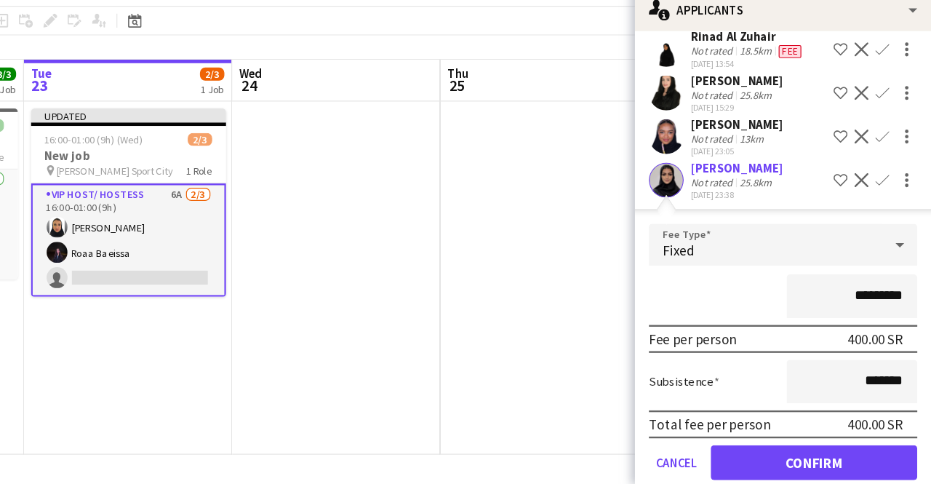
scroll to position [148, 0]
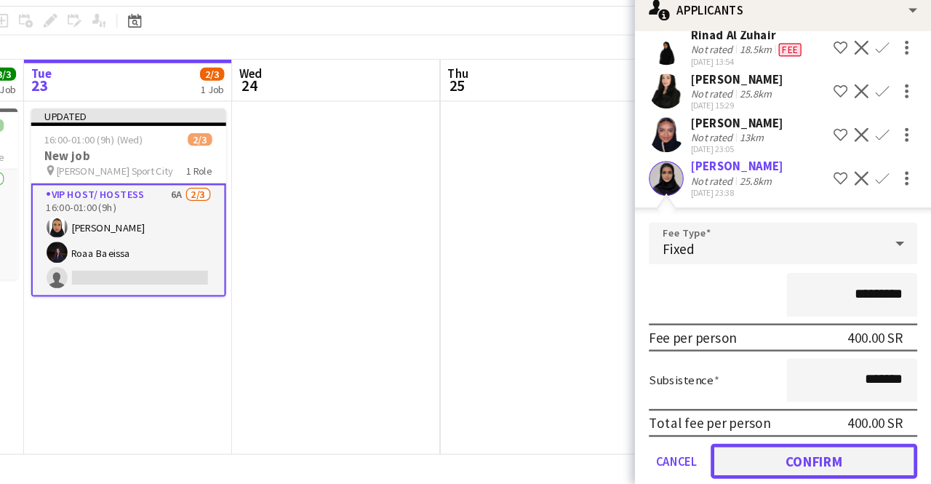
click at [845, 457] on button "Confirm" at bounding box center [833, 463] width 172 height 29
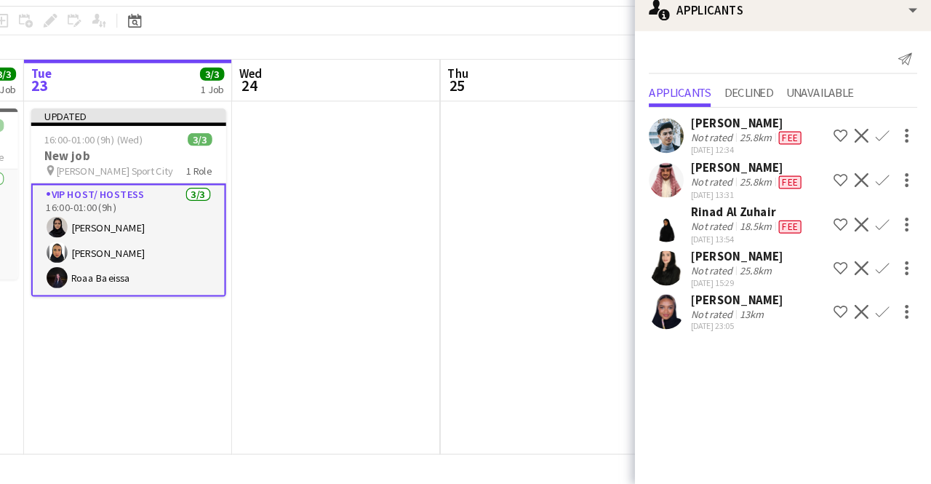
scroll to position [0, 0]
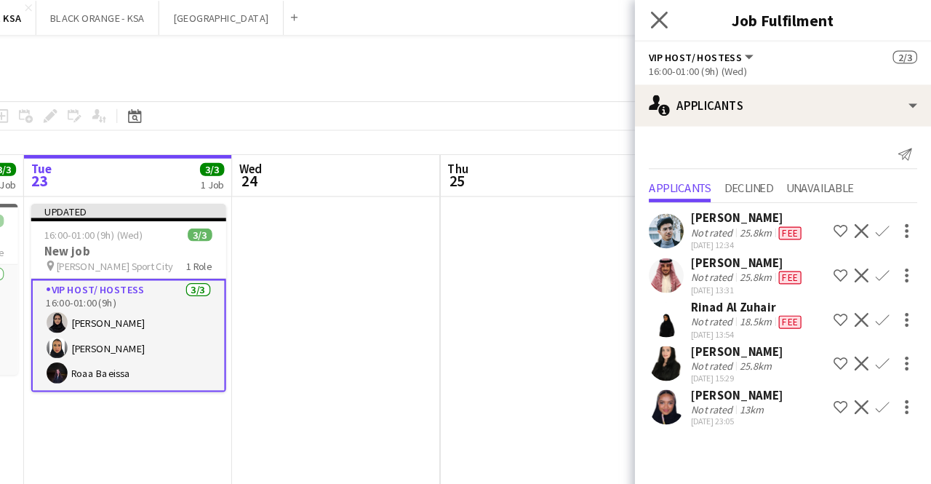
click at [697, 7] on app-icon "Close pop-in" at bounding box center [704, 17] width 21 height 21
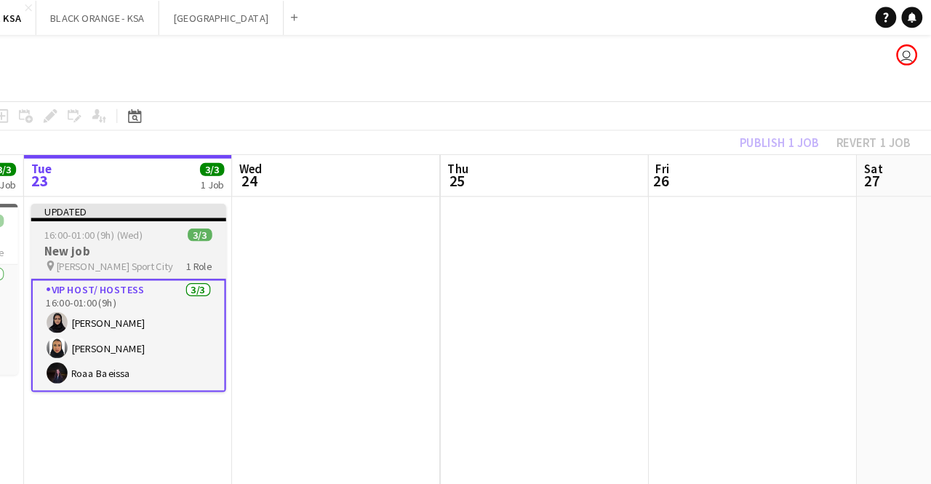
click at [252, 217] on span "[PERSON_NAME] Sport City" at bounding box center [250, 222] width 98 height 11
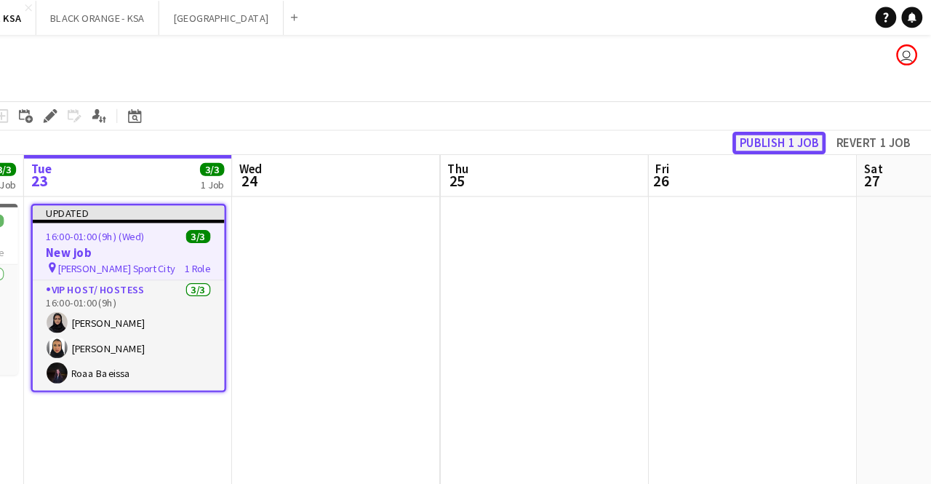
click at [782, 118] on button "Publish 1 job" at bounding box center [804, 119] width 78 height 19
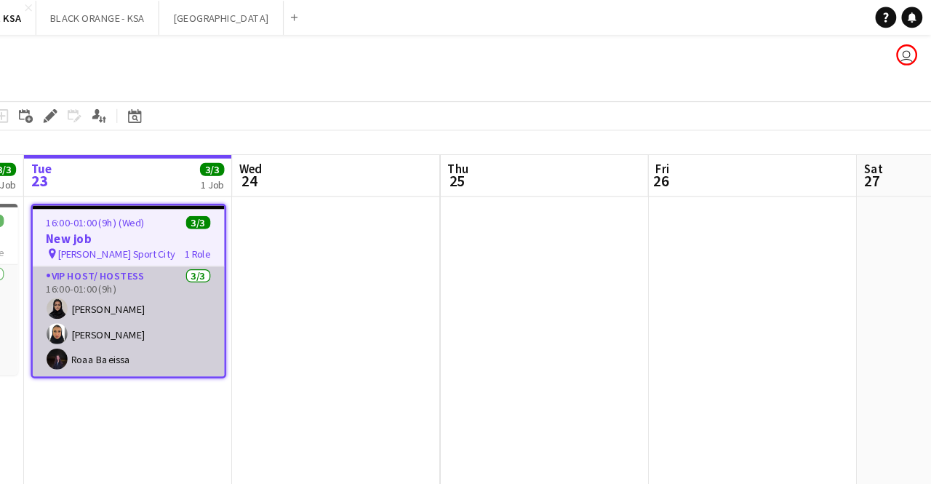
click at [259, 253] on app-card-role "VIP Host/ Hostess [DATE] 16:00-01:00 (9h) [PERSON_NAME] Baghanim [PERSON_NAME] …" at bounding box center [261, 269] width 160 height 92
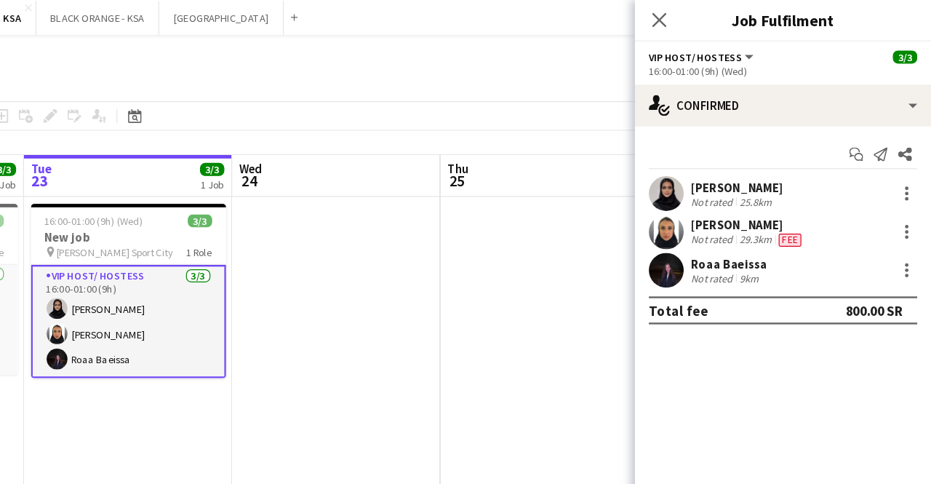
click at [775, 153] on div "[PERSON_NAME]" at bounding box center [768, 156] width 77 height 13
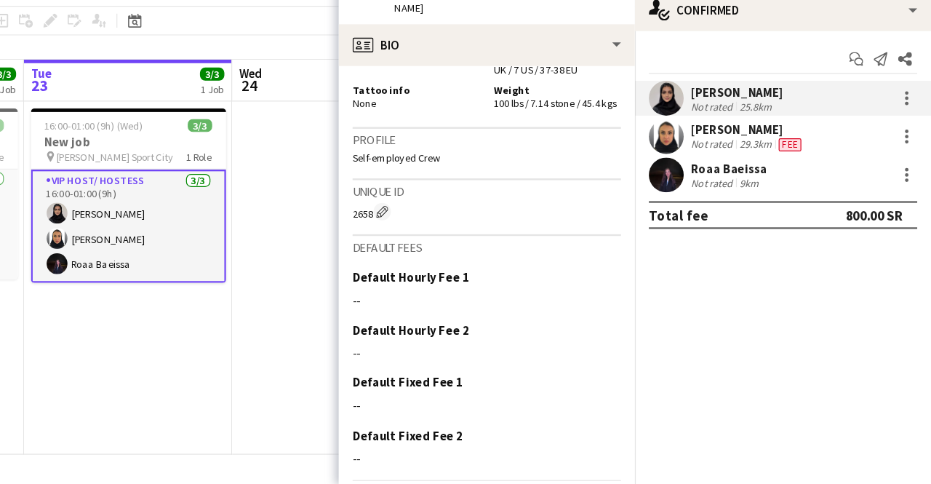
scroll to position [1039, 0]
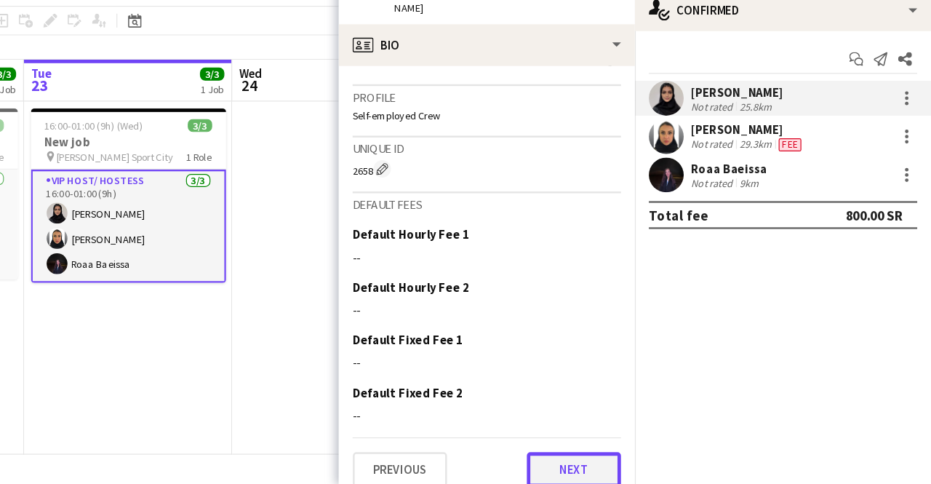
click at [593, 457] on button "Next" at bounding box center [632, 471] width 79 height 29
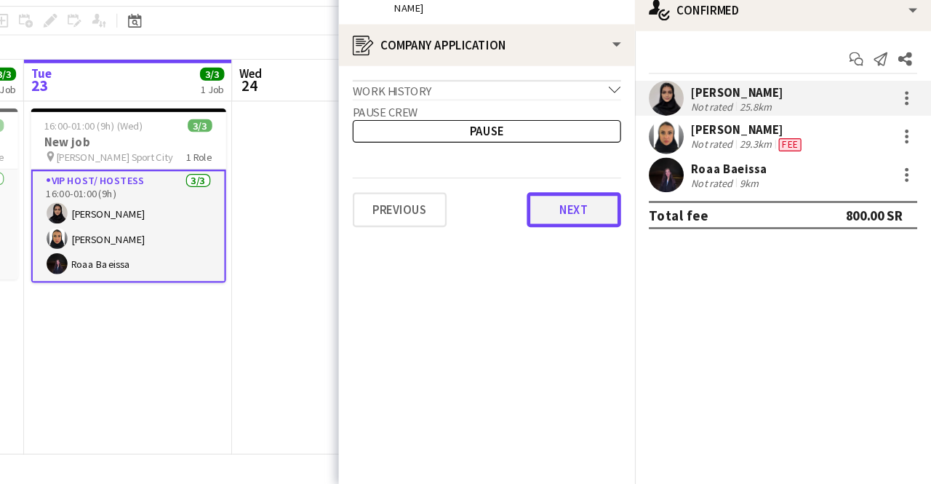
click at [626, 240] on button "Next" at bounding box center [632, 254] width 79 height 29
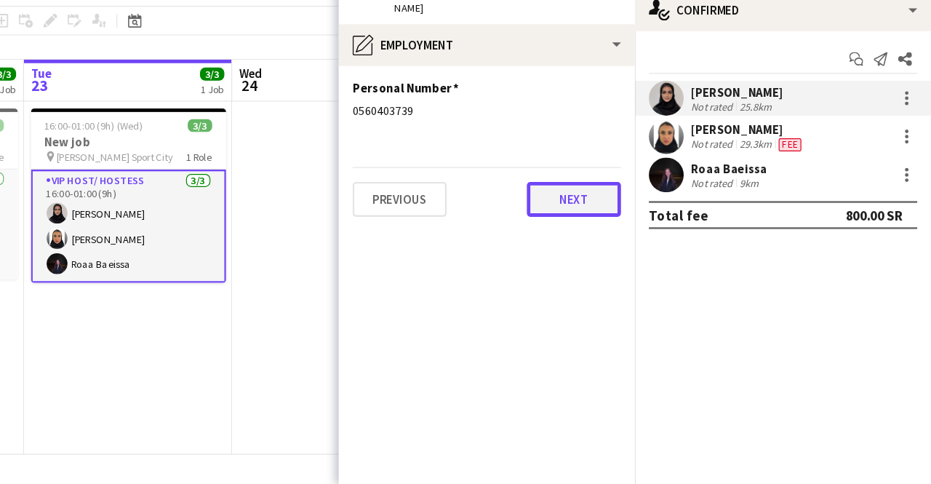
click at [622, 239] on button "Next" at bounding box center [632, 245] width 79 height 29
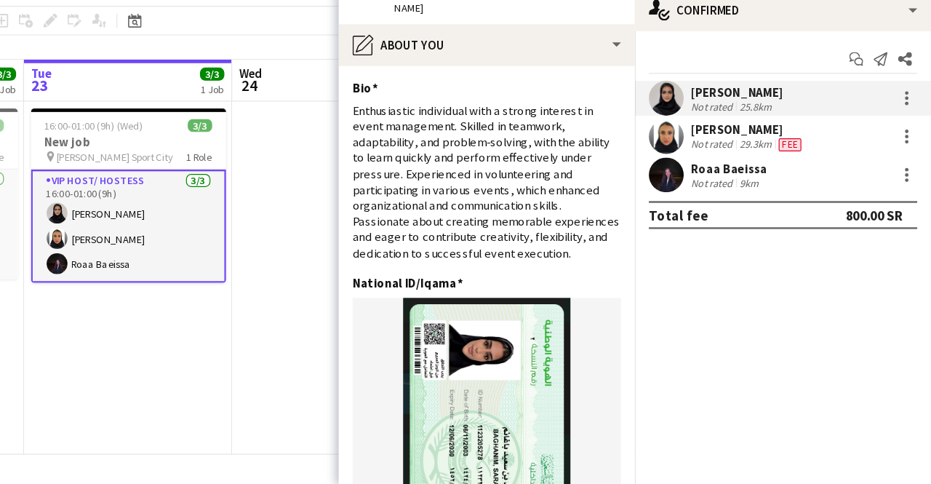
click at [748, 157] on div "[PERSON_NAME]" at bounding box center [768, 156] width 77 height 13
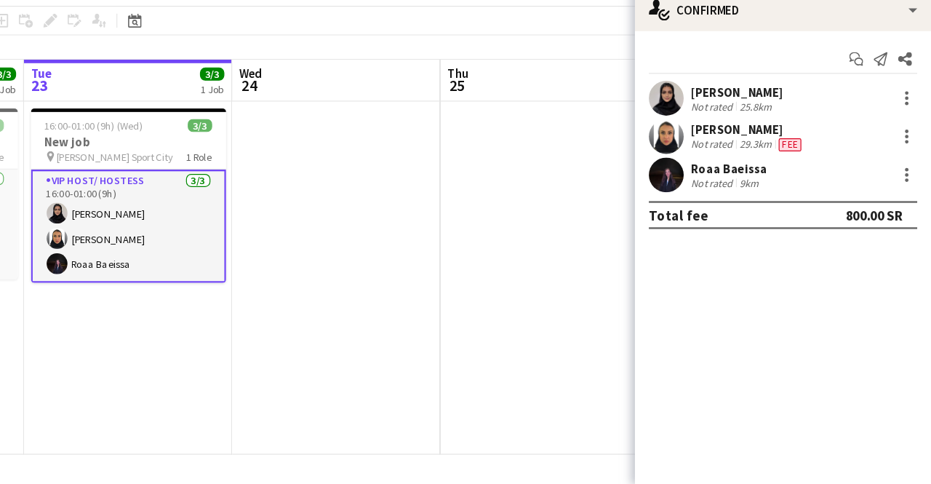
click at [748, 157] on div "[PERSON_NAME]" at bounding box center [768, 156] width 77 height 13
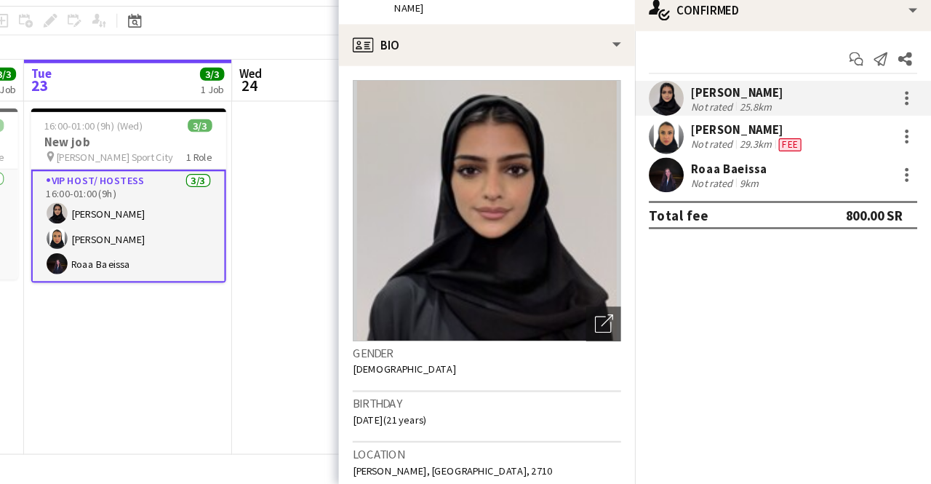
click at [253, 248] on app-card-role "VIP Host/ Hostess [DATE] 16:00-01:00 (9h) [PERSON_NAME] Baghanim [PERSON_NAME] …" at bounding box center [261, 268] width 163 height 95
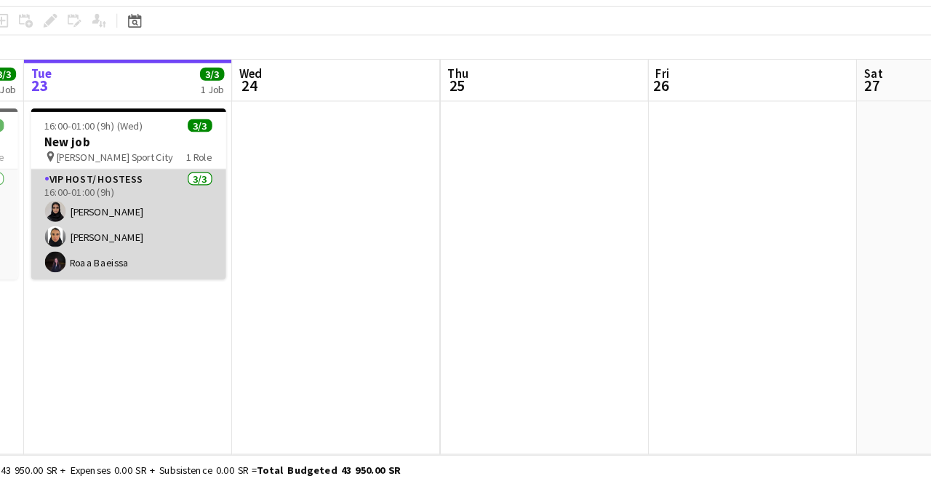
click at [254, 257] on app-card-role "VIP Host/ Hostess [DATE] 16:00-01:00 (9h) [PERSON_NAME] Baghanim [PERSON_NAME] …" at bounding box center [261, 267] width 163 height 92
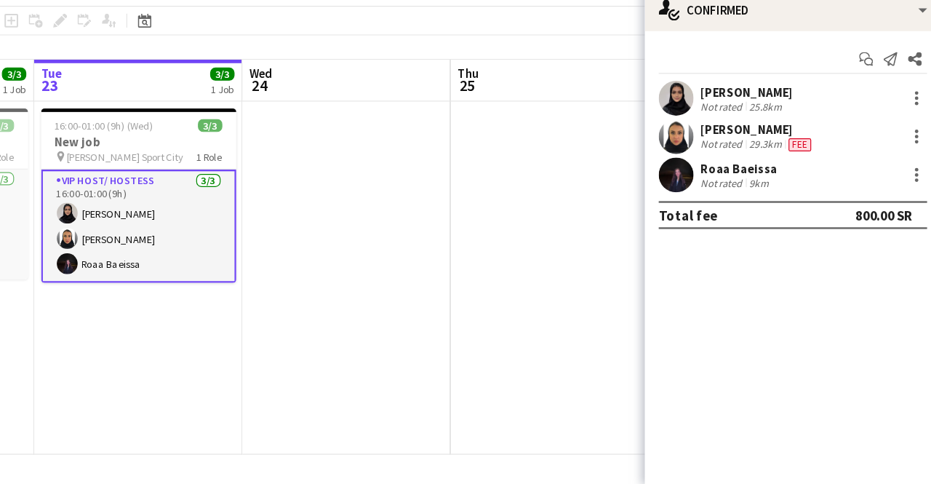
click at [667, 244] on app-date-cell at bounding box center [608, 311] width 174 height 295
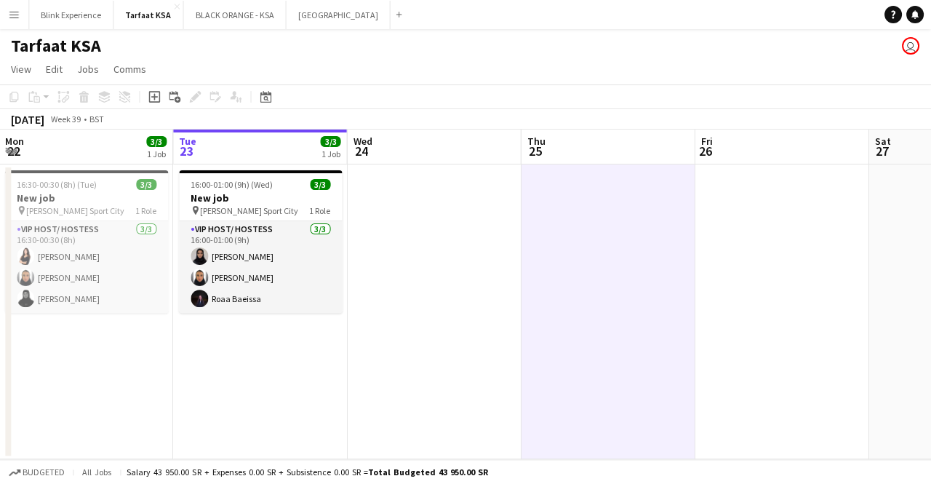
scroll to position [0, 0]
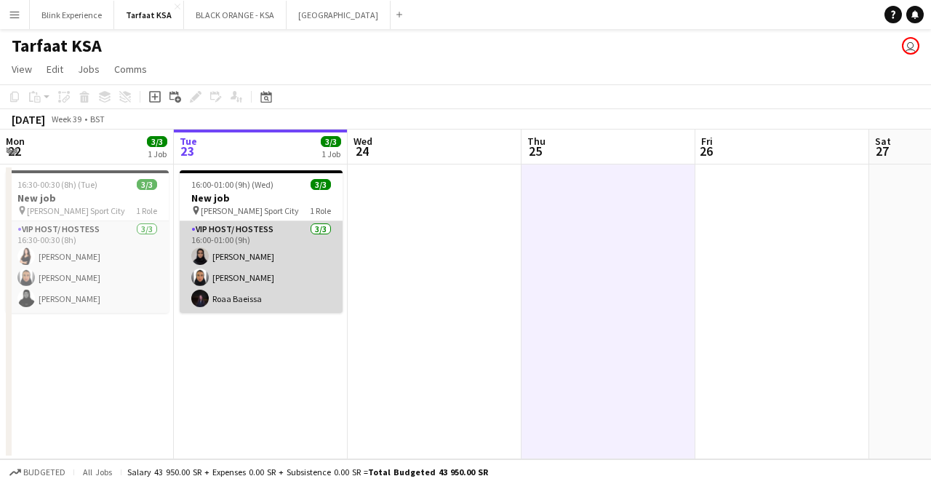
click at [250, 255] on app-card-role "VIP Host/ Hostess [DATE] 16:00-01:00 (9h) [PERSON_NAME] Baghanim [PERSON_NAME] …" at bounding box center [261, 267] width 163 height 92
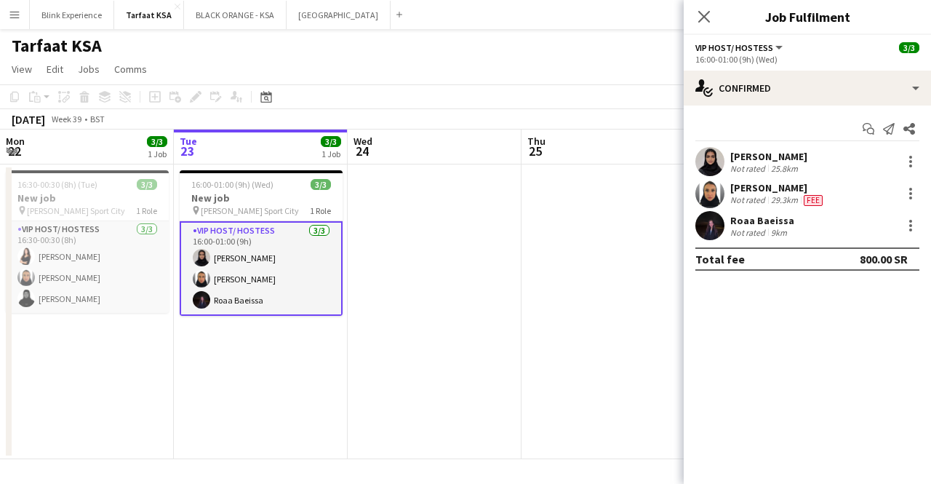
click at [776, 158] on div "[PERSON_NAME]" at bounding box center [768, 156] width 77 height 13
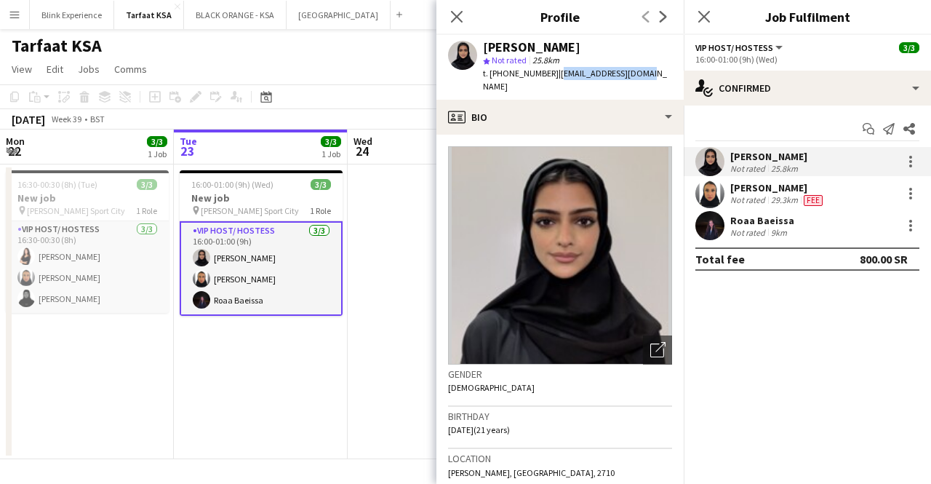
drag, startPoint x: 644, startPoint y: 71, endPoint x: 553, endPoint y: 81, distance: 91.5
click at [553, 81] on div "[PERSON_NAME] star Not rated 25.8km t. [PHONE_NUMBER] | [EMAIL_ADDRESS][DOMAIN_…" at bounding box center [559, 67] width 247 height 65
copy span "[EMAIL_ADDRESS][DOMAIN_NAME]"
